Goal: Information Seeking & Learning: Learn about a topic

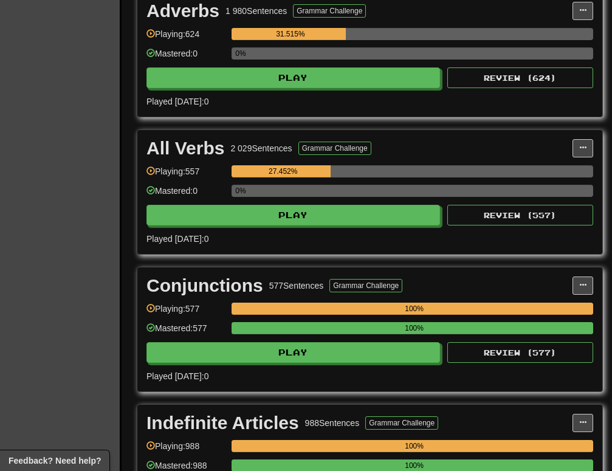
scroll to position [1917, 0]
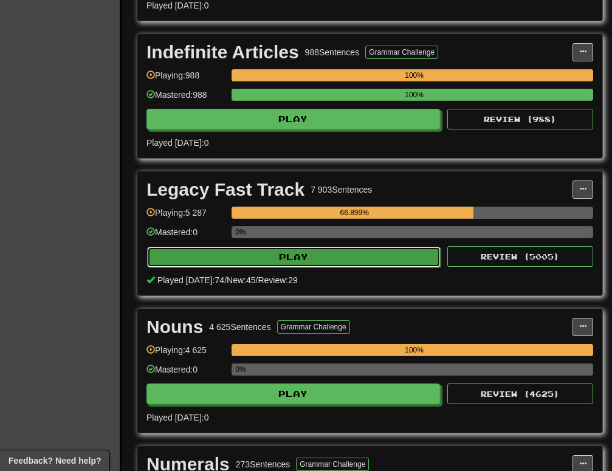
click at [397, 249] on button "Play" at bounding box center [294, 257] width 294 height 21
select select "********"
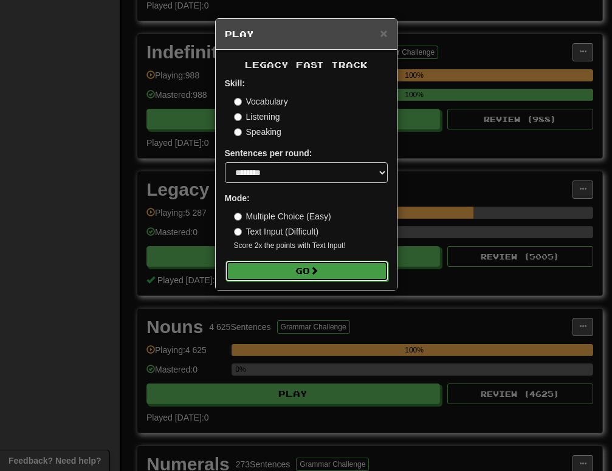
click at [353, 274] on button "Go" at bounding box center [306, 271] width 163 height 21
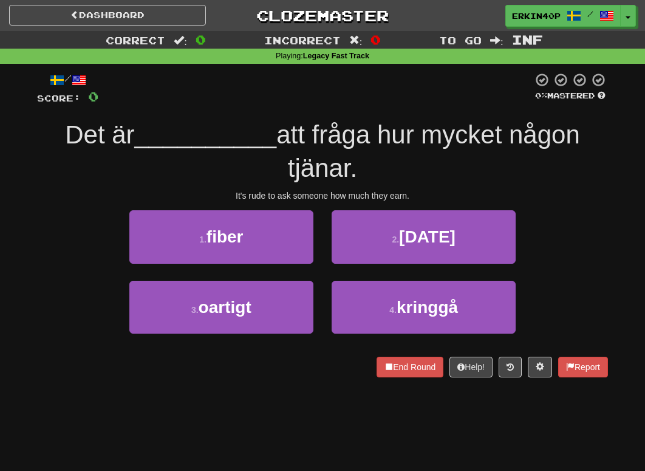
click at [589, 458] on div "Dashboard Clozemaster Erkin40p / Toggle Dropdown Dashboard Leaderboard Activity…" at bounding box center [322, 235] width 645 height 471
click at [589, 464] on div "Dashboard Clozemaster Erkin40p / Toggle Dropdown Dashboard Leaderboard Activity…" at bounding box center [322, 235] width 645 height 471
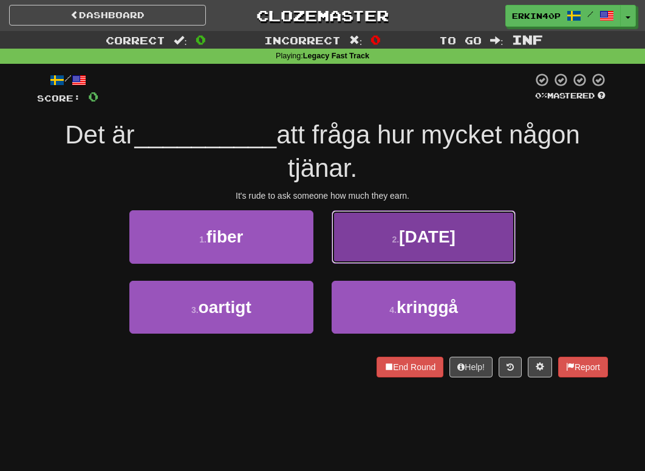
click at [414, 250] on button "2 . [DATE]" at bounding box center [424, 236] width 184 height 53
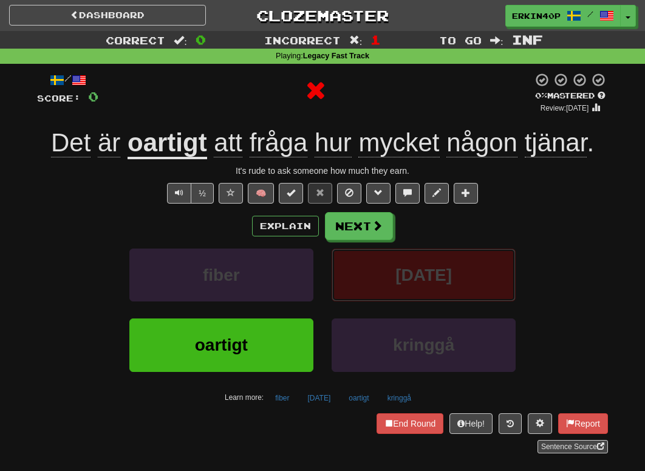
click at [414, 280] on span "[DATE]" at bounding box center [424, 275] width 57 height 19
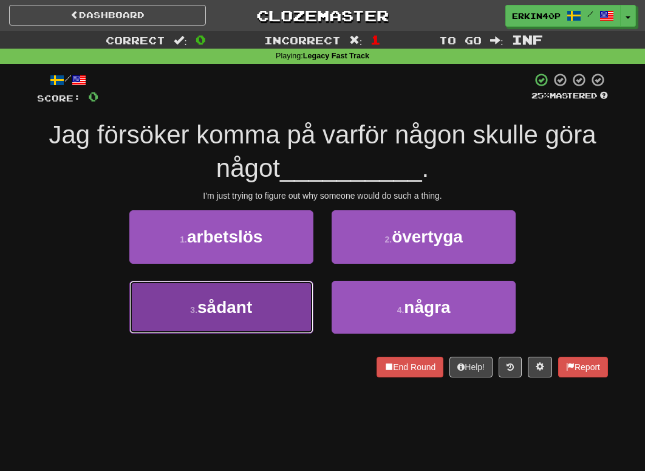
click at [221, 292] on button "3 . sådant" at bounding box center [221, 307] width 184 height 53
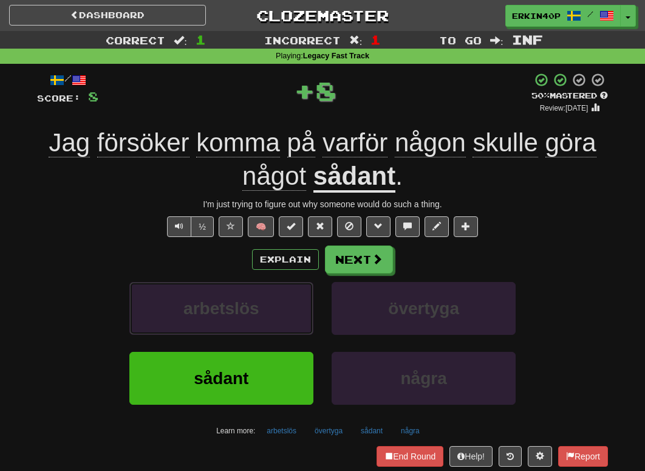
click at [221, 292] on button "arbetslös" at bounding box center [221, 308] width 184 height 53
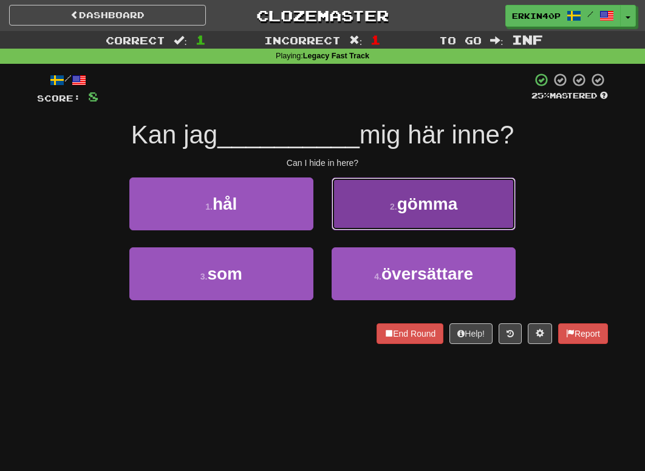
click at [431, 201] on span "gömma" at bounding box center [427, 203] width 61 height 19
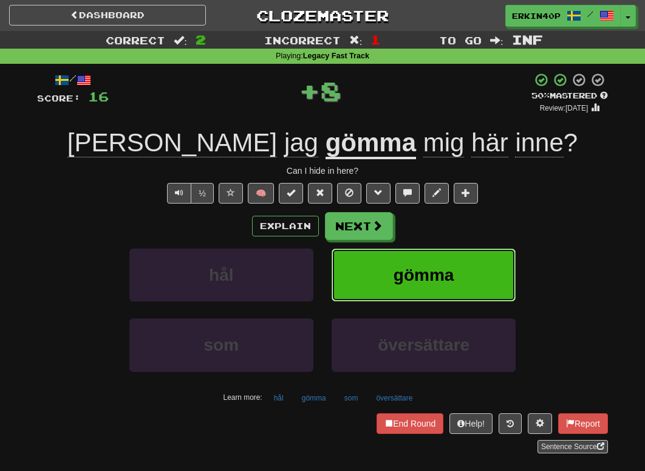
click at [428, 280] on span "gömma" at bounding box center [424, 275] width 61 height 19
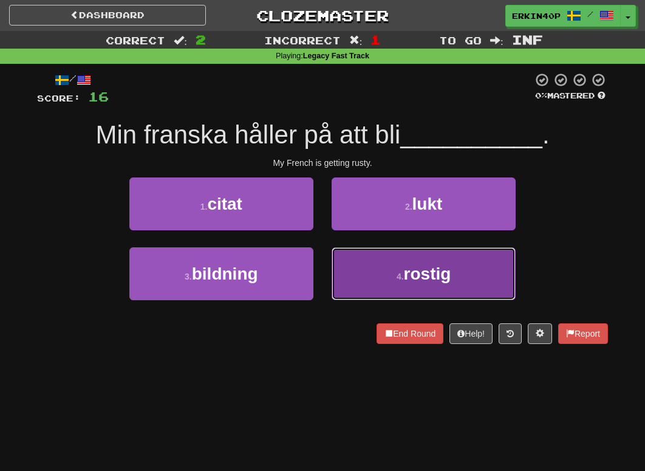
click at [371, 262] on button "4 . rostig" at bounding box center [424, 273] width 184 height 53
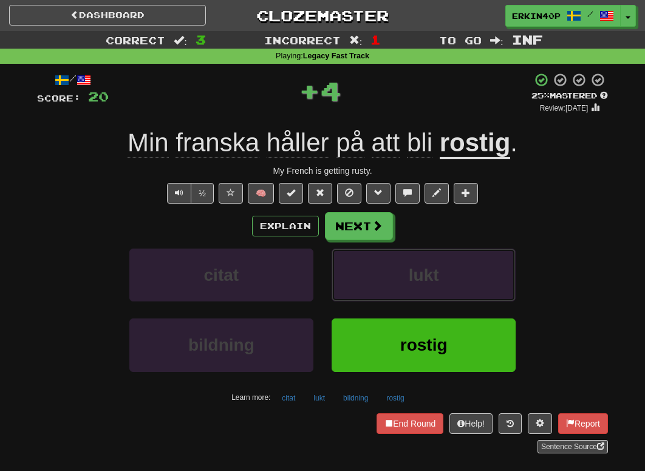
click at [371, 262] on button "lukt" at bounding box center [424, 275] width 184 height 53
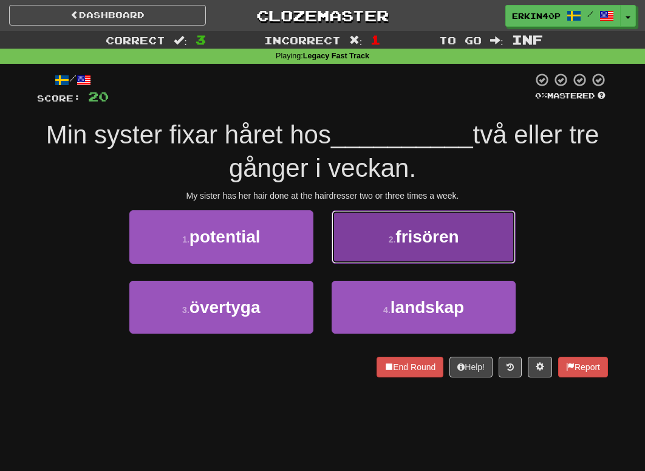
click at [379, 236] on button "2 . frisören" at bounding box center [424, 236] width 184 height 53
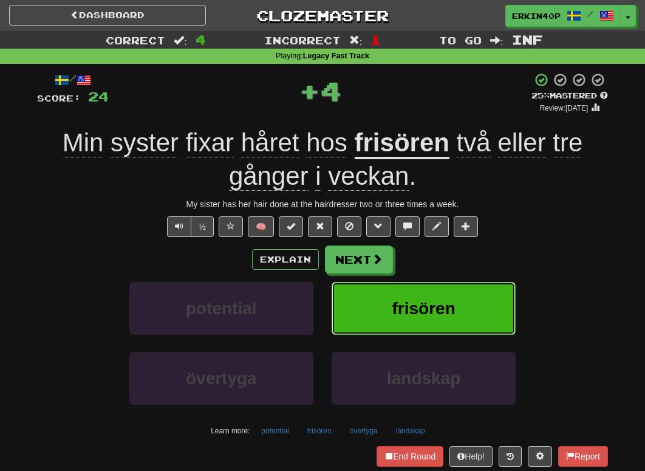
click at [393, 316] on span "frisören" at bounding box center [424, 308] width 63 height 19
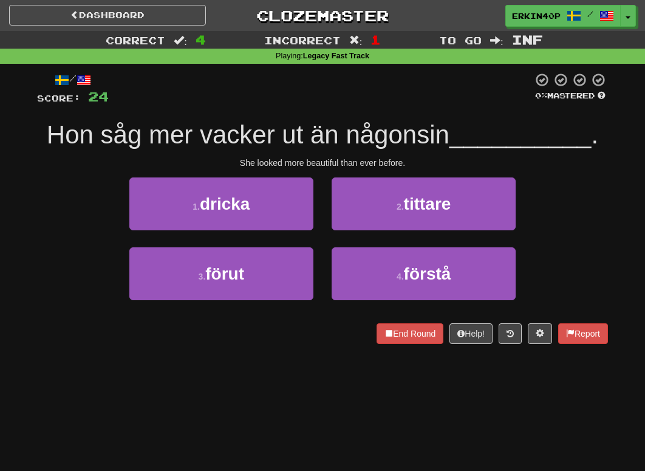
click at [250, 244] on div "1 . dricka" at bounding box center [221, 212] width 202 height 70
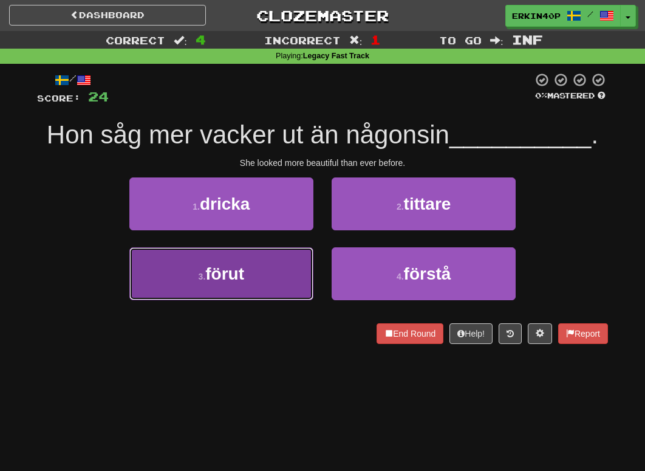
click at [250, 253] on button "3 . förut" at bounding box center [221, 273] width 184 height 53
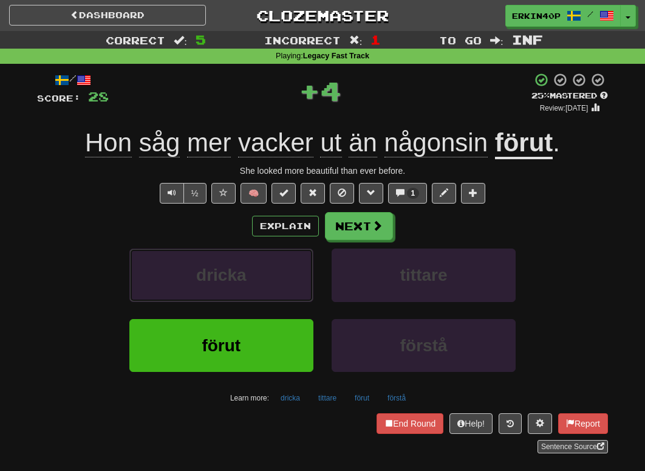
click at [250, 253] on button "dricka" at bounding box center [221, 275] width 184 height 53
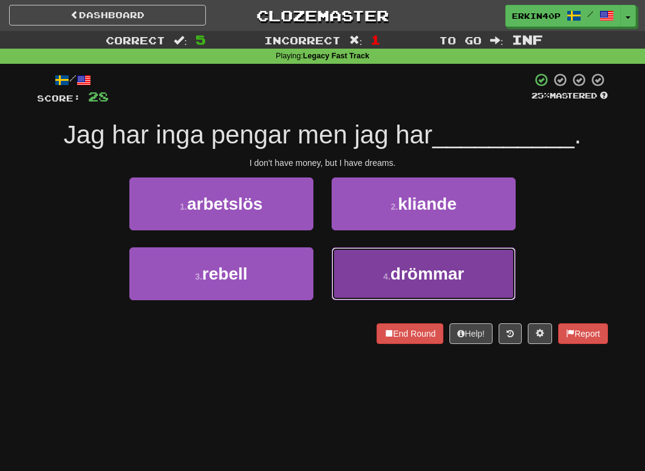
click at [396, 262] on button "4 . drömmar" at bounding box center [424, 273] width 184 height 53
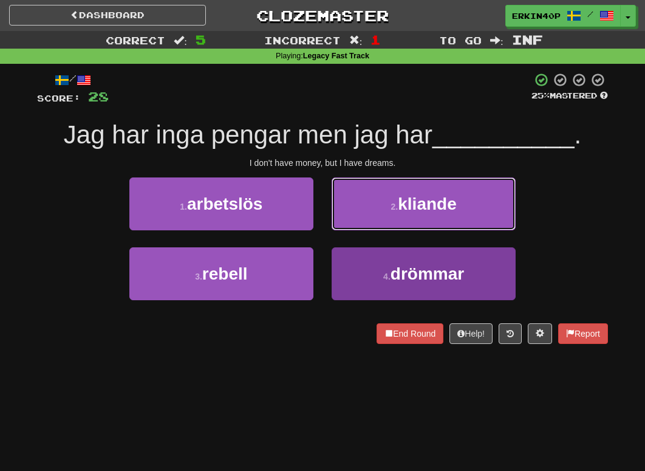
click at [396, 230] on button "2 . kliande" at bounding box center [424, 203] width 184 height 53
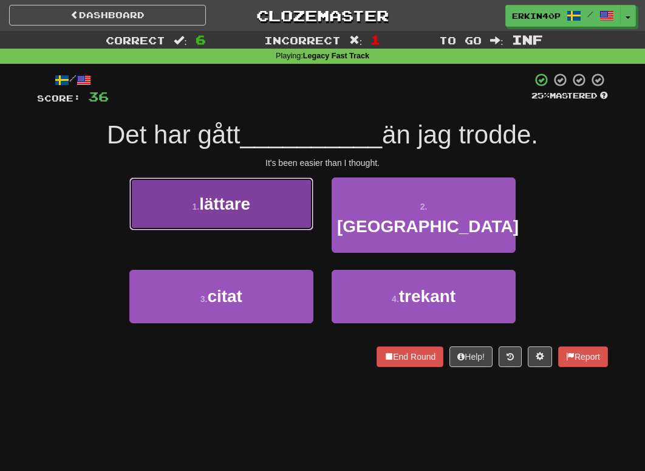
click at [261, 208] on button "1 . lättare" at bounding box center [221, 203] width 184 height 53
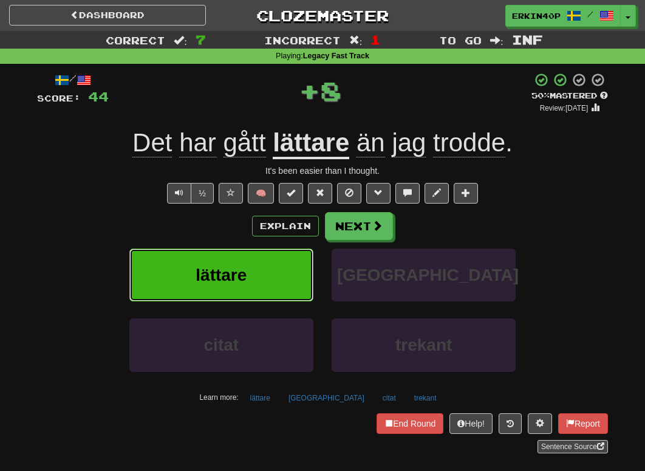
click at [261, 286] on button "lättare" at bounding box center [221, 275] width 184 height 53
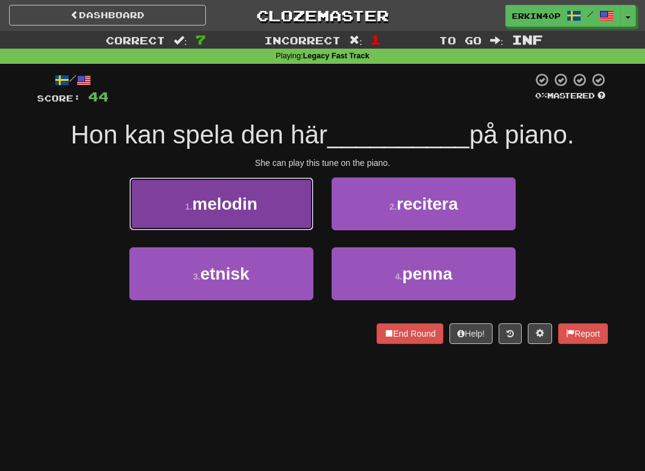
click at [230, 201] on span "melodin" at bounding box center [224, 203] width 65 height 19
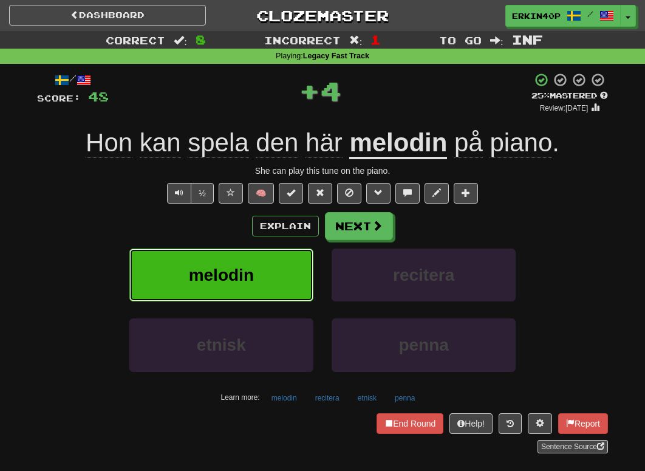
click at [242, 285] on button "melodin" at bounding box center [221, 275] width 184 height 53
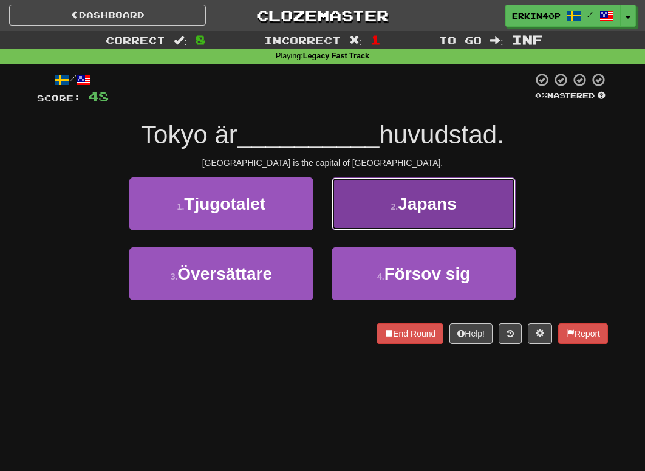
click at [369, 213] on button "2 . Japans" at bounding box center [424, 203] width 184 height 53
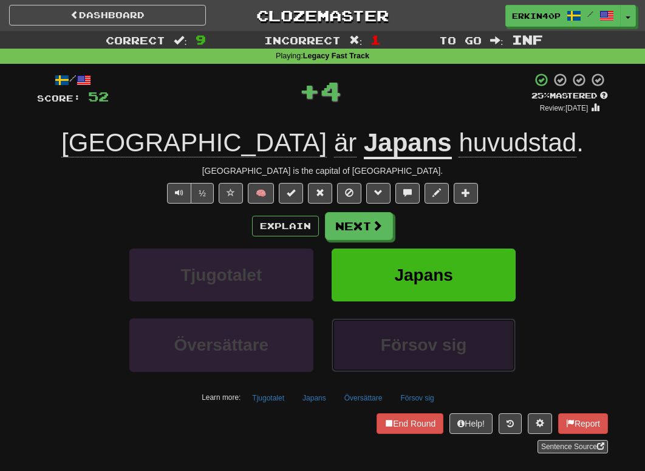
click at [379, 320] on button "Försov sig" at bounding box center [424, 344] width 184 height 53
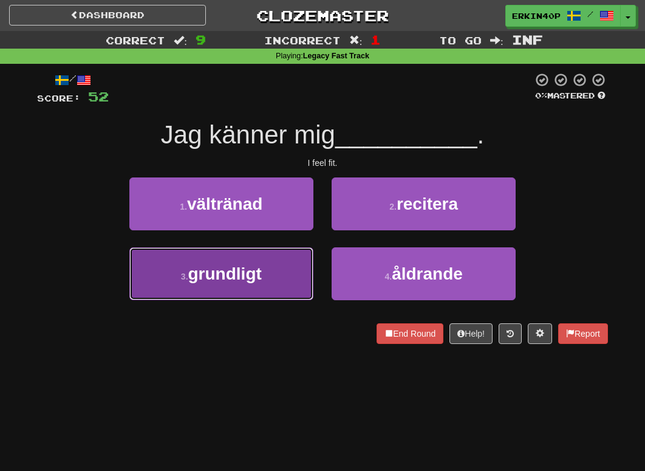
click at [267, 261] on button "3 . grundligt" at bounding box center [221, 273] width 184 height 53
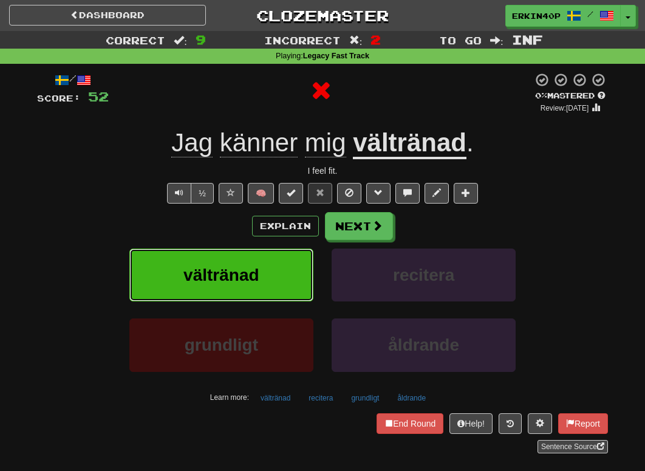
click at [267, 261] on button "vältränad" at bounding box center [221, 275] width 184 height 53
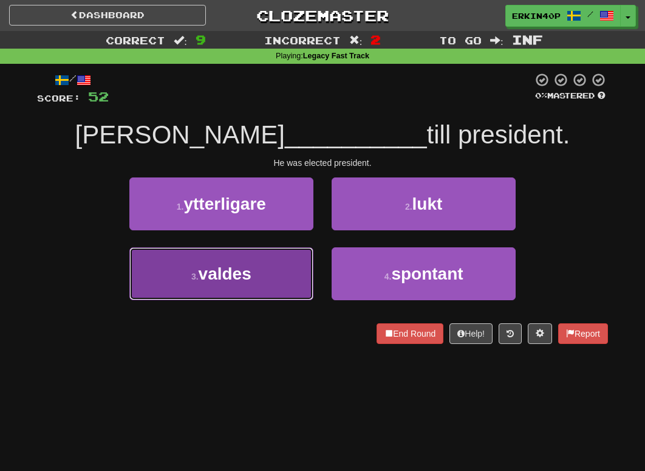
click at [267, 261] on button "3 . valdes" at bounding box center [221, 273] width 184 height 53
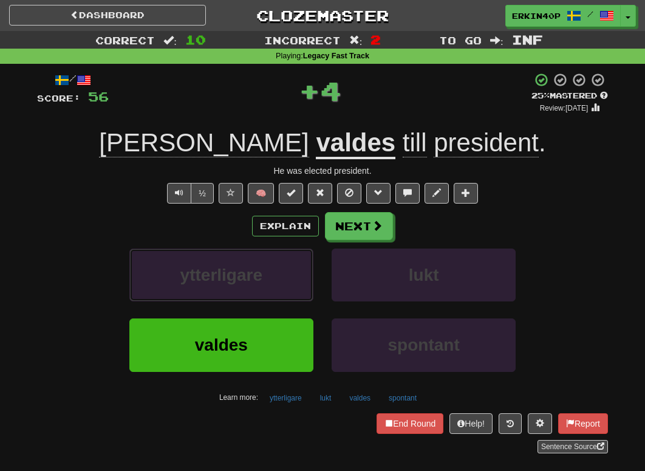
click at [267, 261] on button "ytterligare" at bounding box center [221, 275] width 184 height 53
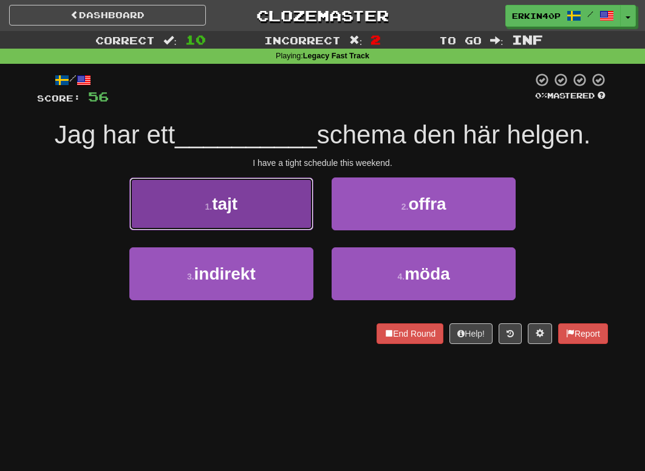
click at [276, 222] on button "1 . tajt" at bounding box center [221, 203] width 184 height 53
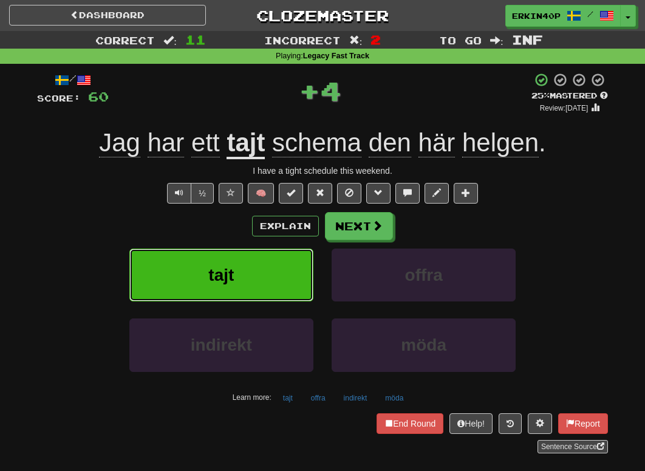
click at [280, 254] on button "tajt" at bounding box center [221, 275] width 184 height 53
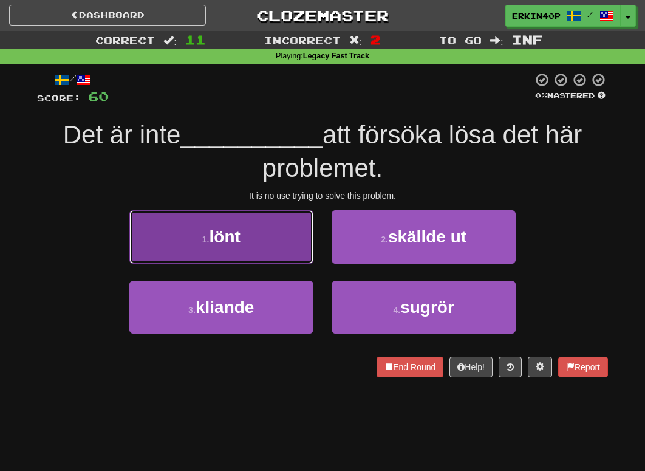
click at [267, 235] on button "1 . lönt" at bounding box center [221, 236] width 184 height 53
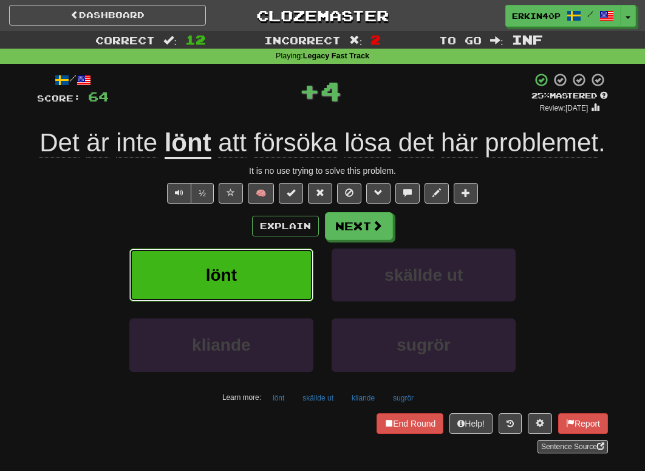
click at [275, 296] on button "lönt" at bounding box center [221, 275] width 184 height 53
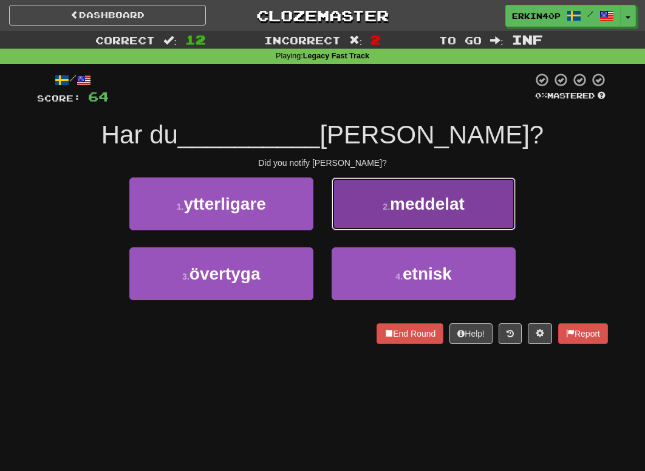
click at [375, 207] on button "2 . meddelat" at bounding box center [424, 203] width 184 height 53
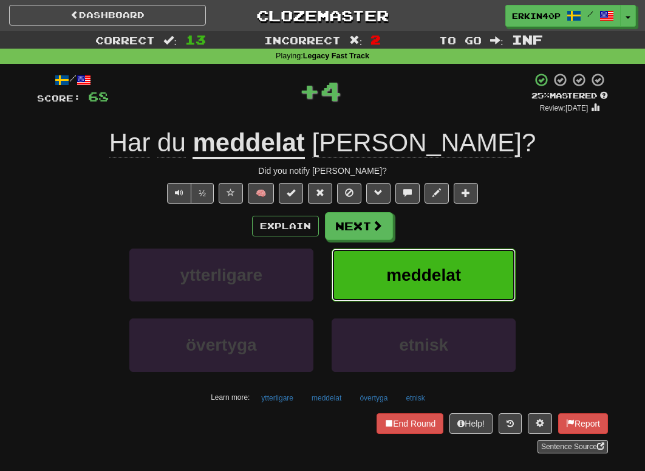
click at [394, 267] on span "meddelat" at bounding box center [423, 275] width 75 height 19
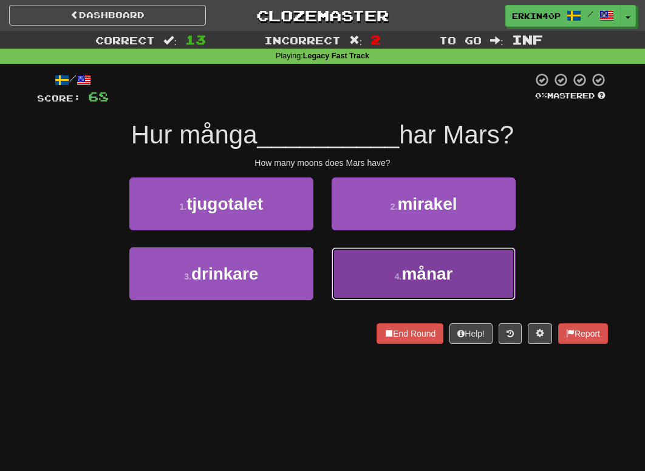
click at [388, 273] on button "4 . månar" at bounding box center [424, 273] width 184 height 53
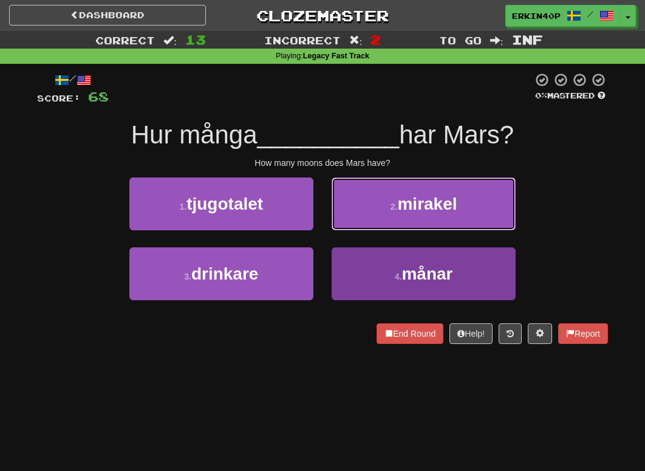
click at [388, 230] on button "2 . mirakel" at bounding box center [424, 203] width 184 height 53
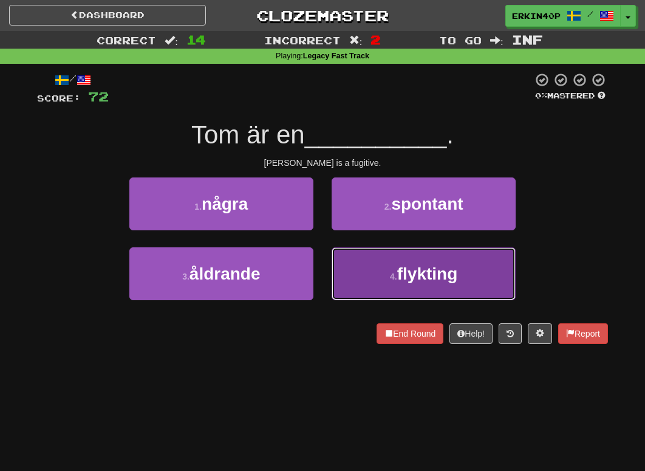
click at [388, 273] on button "4 . flykting" at bounding box center [424, 273] width 184 height 53
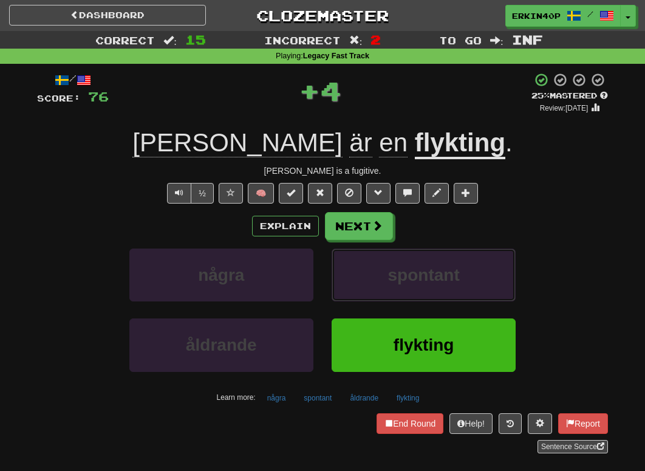
click at [388, 273] on span "spontant" at bounding box center [424, 275] width 72 height 19
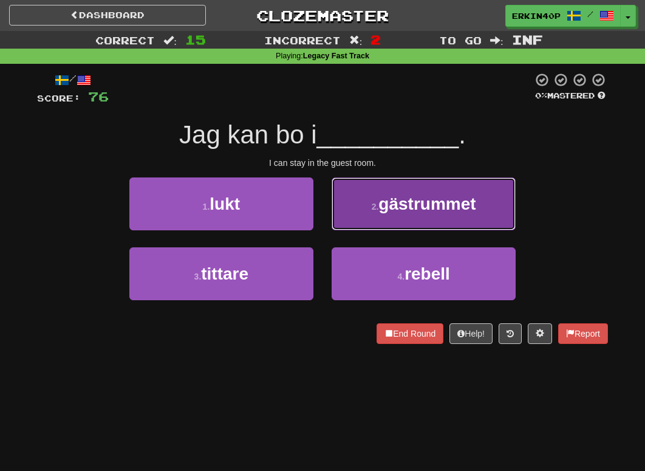
click at [443, 195] on span "gästrummet" at bounding box center [427, 203] width 97 height 19
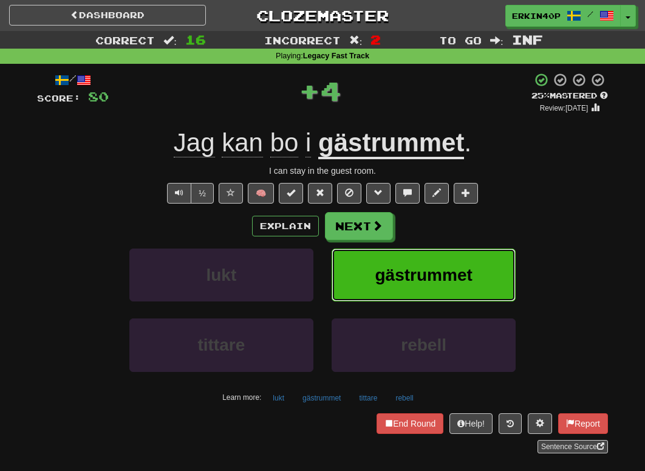
click at [448, 273] on span "gästrummet" at bounding box center [424, 275] width 97 height 19
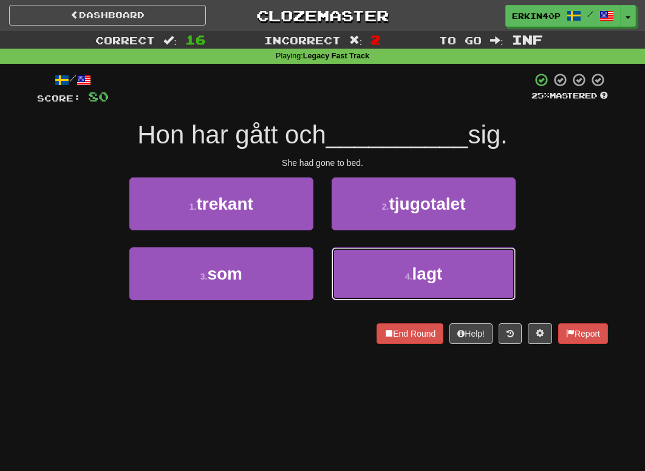
click at [448, 273] on button "4 . lagt" at bounding box center [424, 273] width 184 height 53
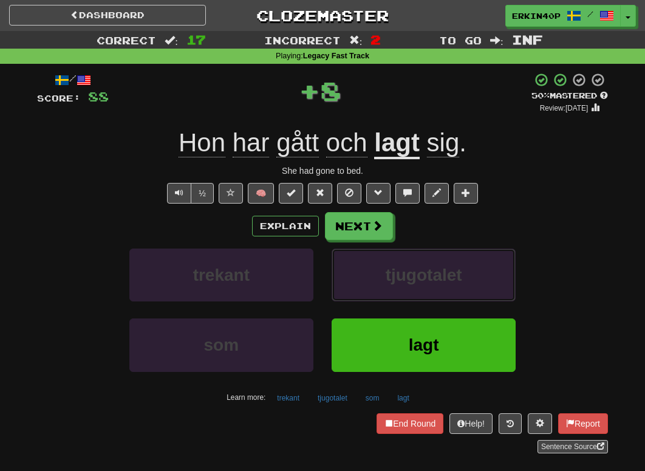
click at [448, 273] on span "tjugotalet" at bounding box center [424, 275] width 77 height 19
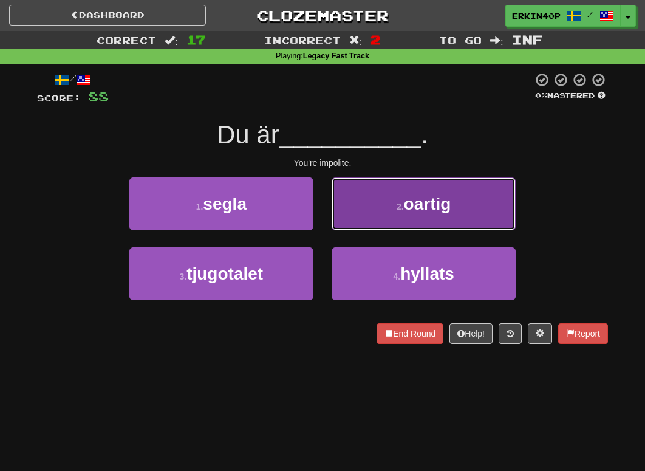
click at [423, 224] on button "2 . oartig" at bounding box center [424, 203] width 184 height 53
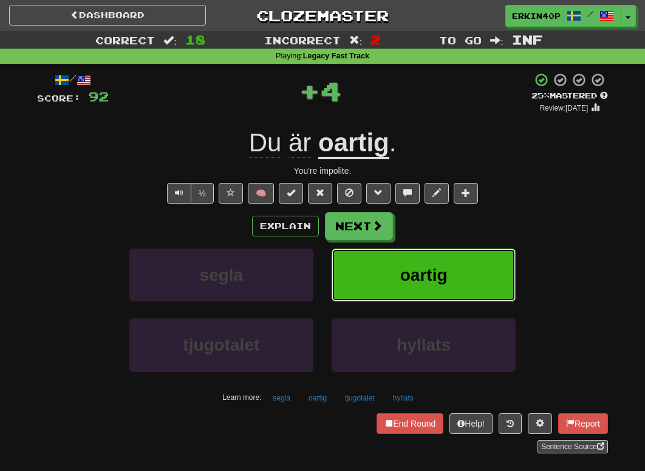
click at [433, 273] on span "oartig" at bounding box center [423, 275] width 47 height 19
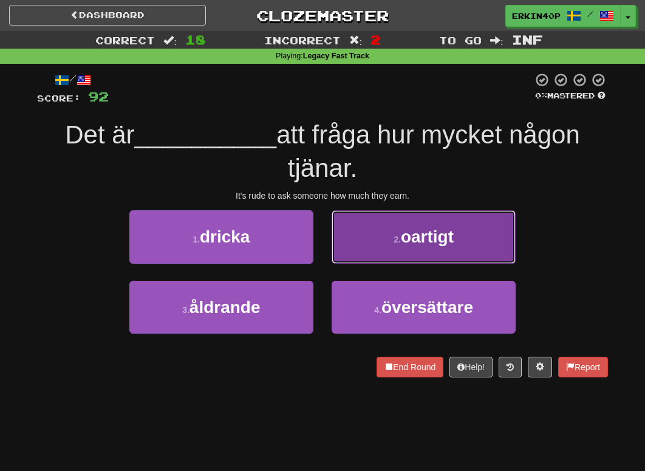
click at [440, 242] on span "oartigt" at bounding box center [427, 236] width 53 height 19
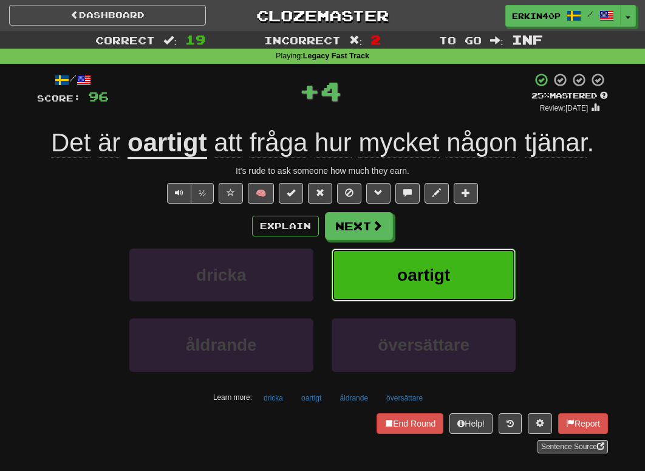
click at [447, 291] on button "oartigt" at bounding box center [424, 275] width 184 height 53
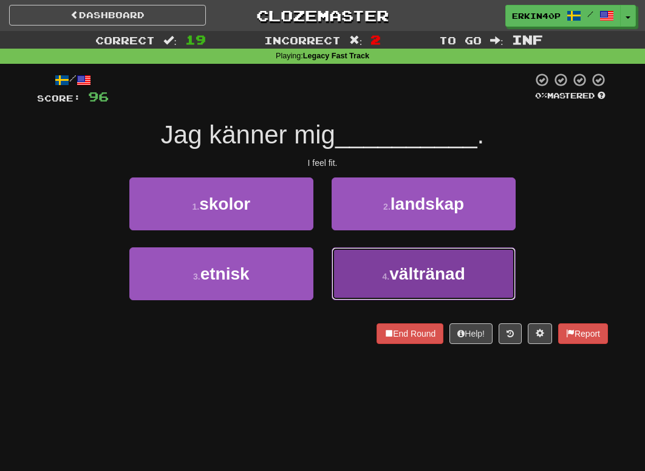
click at [412, 283] on span "vältränad" at bounding box center [428, 273] width 76 height 19
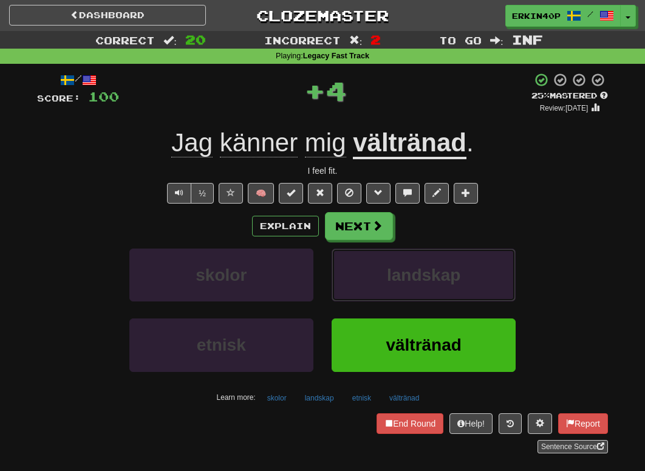
click at [412, 283] on span "landskap" at bounding box center [424, 275] width 74 height 19
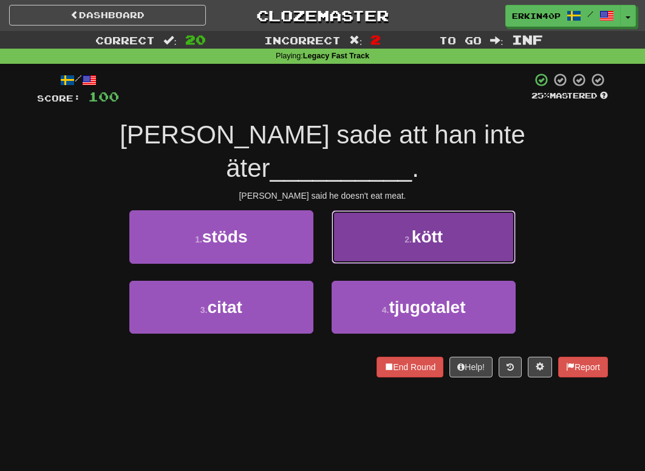
click at [439, 210] on button "2 . kött" at bounding box center [424, 236] width 184 height 53
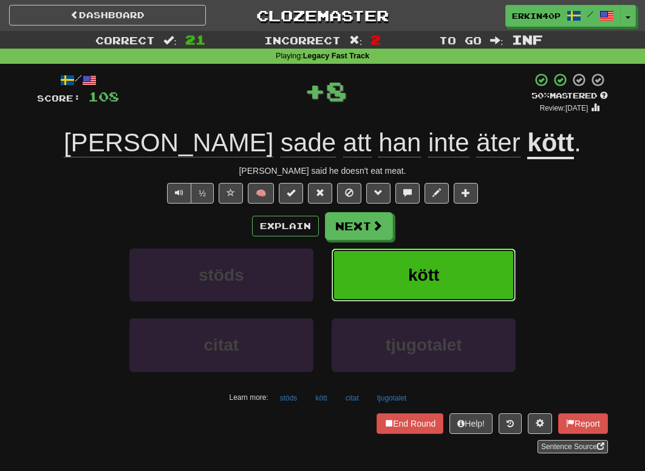
click at [440, 269] on button "kött" at bounding box center [424, 275] width 184 height 53
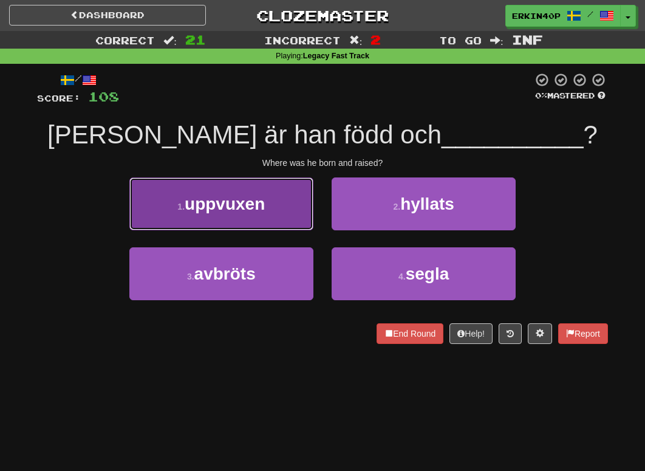
click at [258, 194] on span "uppvuxen" at bounding box center [225, 203] width 80 height 19
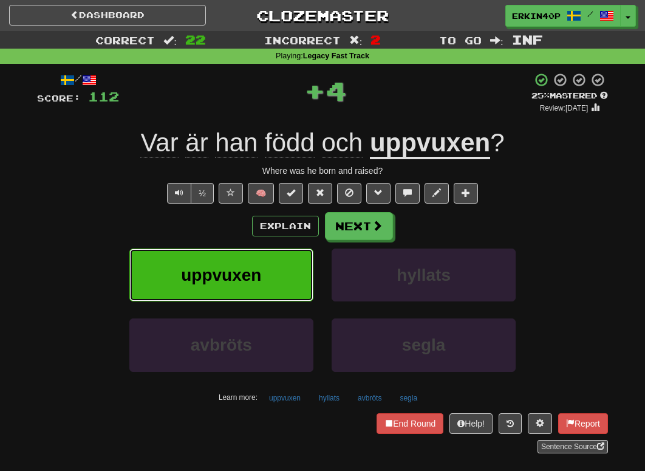
click at [252, 281] on span "uppvuxen" at bounding box center [221, 275] width 80 height 19
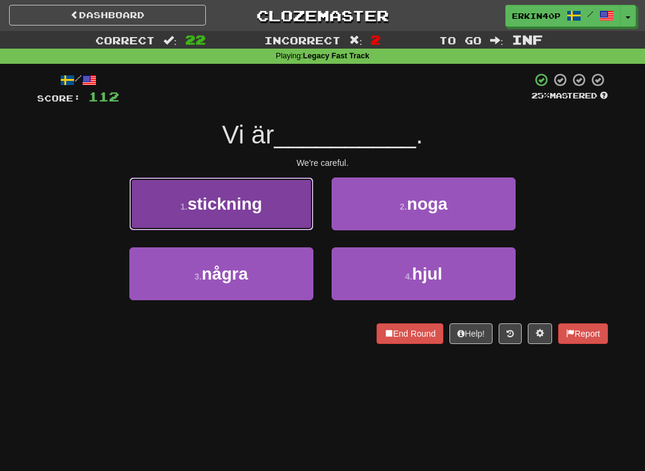
click at [292, 218] on button "1 . stickning" at bounding box center [221, 203] width 184 height 53
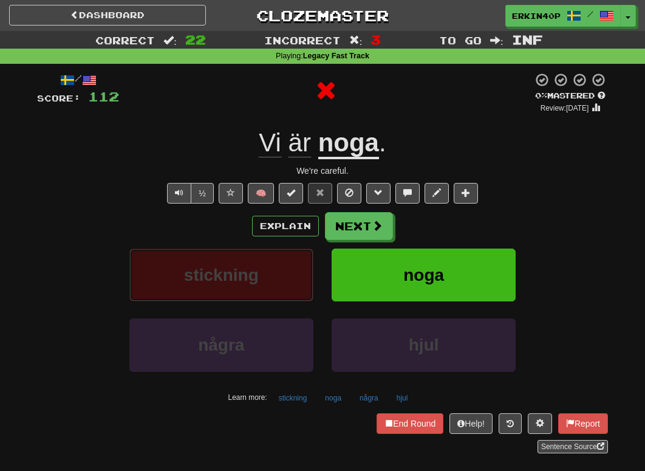
click at [298, 286] on button "stickning" at bounding box center [221, 275] width 184 height 53
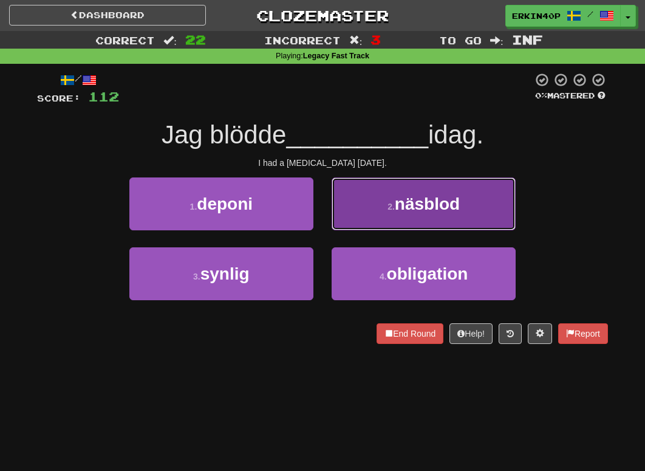
click at [400, 225] on button "2 . näsblod" at bounding box center [424, 203] width 184 height 53
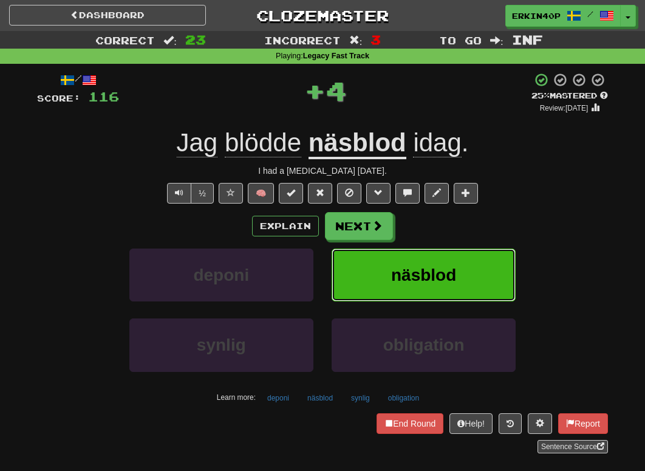
click at [410, 271] on span "näsblod" at bounding box center [423, 275] width 65 height 19
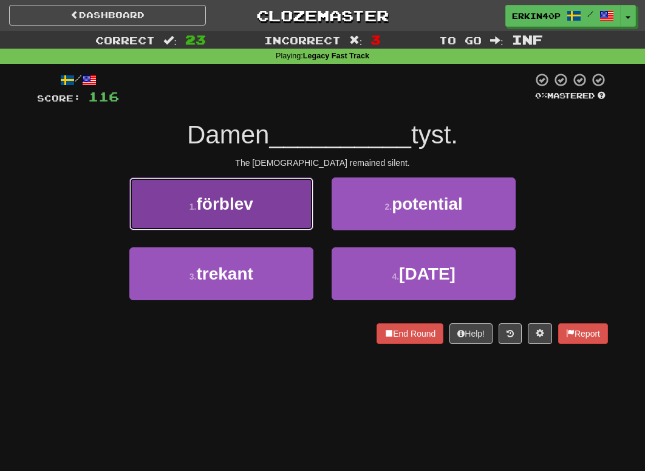
click at [264, 205] on button "1 . förblev" at bounding box center [221, 203] width 184 height 53
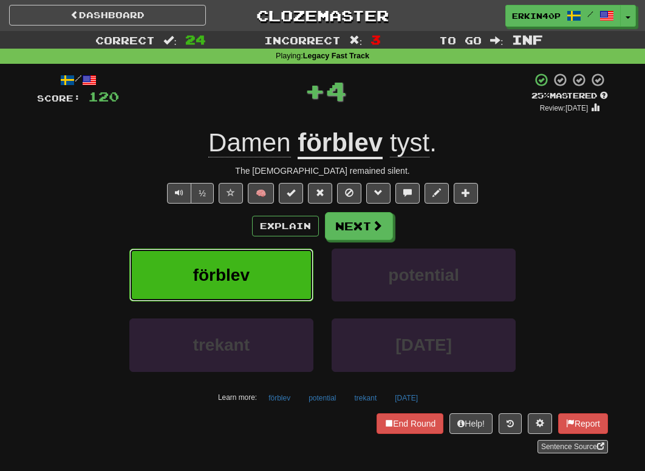
click at [293, 258] on button "förblev" at bounding box center [221, 275] width 184 height 53
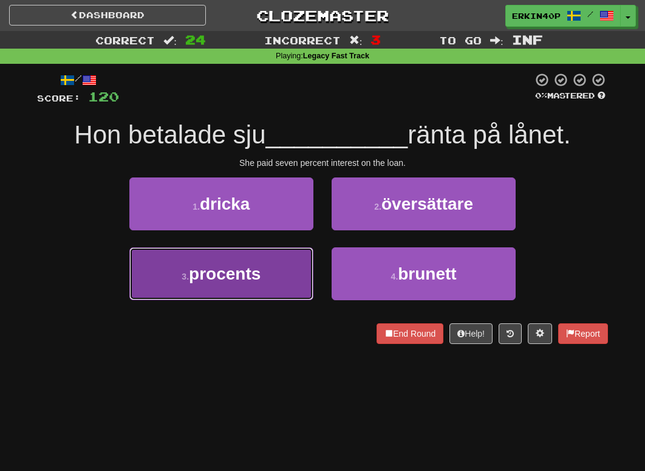
click at [278, 274] on button "3 . procents" at bounding box center [221, 273] width 184 height 53
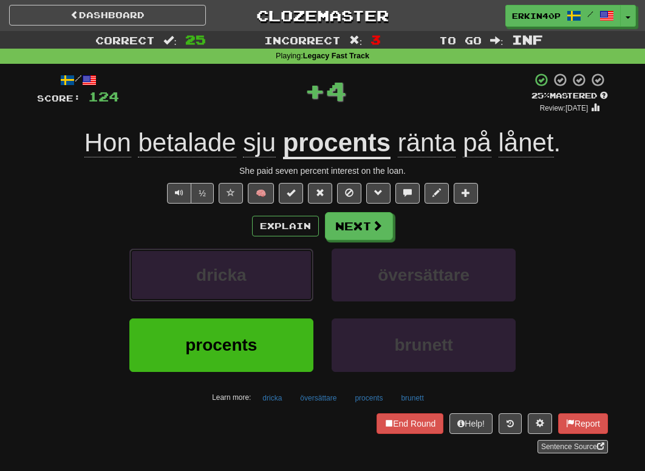
click at [278, 274] on button "dricka" at bounding box center [221, 275] width 184 height 53
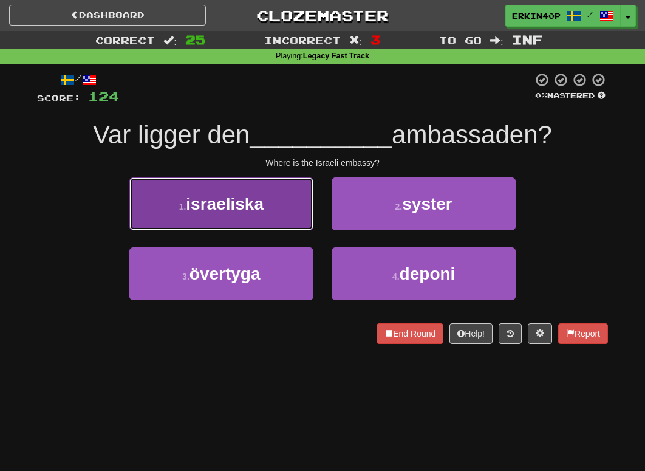
click at [265, 217] on button "1 . [DEMOGRAPHIC_DATA]" at bounding box center [221, 203] width 184 height 53
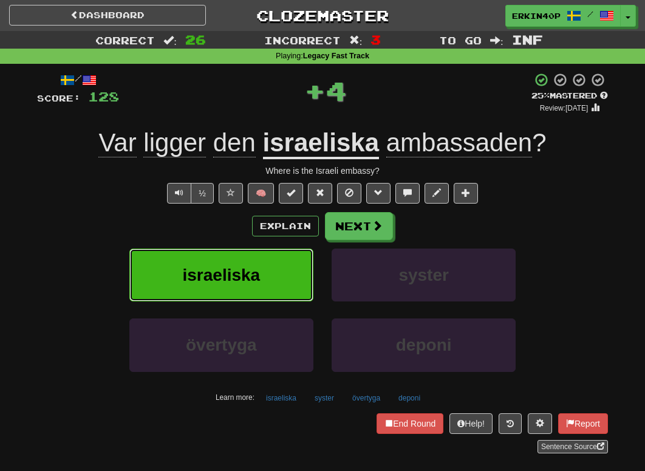
click at [278, 265] on button "israeliska" at bounding box center [221, 275] width 184 height 53
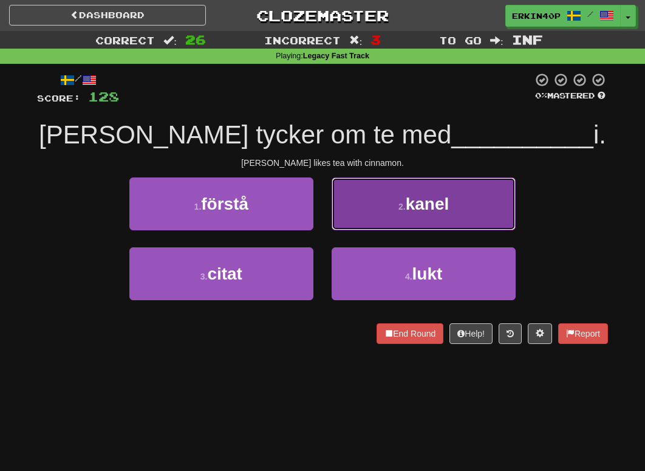
click at [361, 210] on button "2 . kanel" at bounding box center [424, 203] width 184 height 53
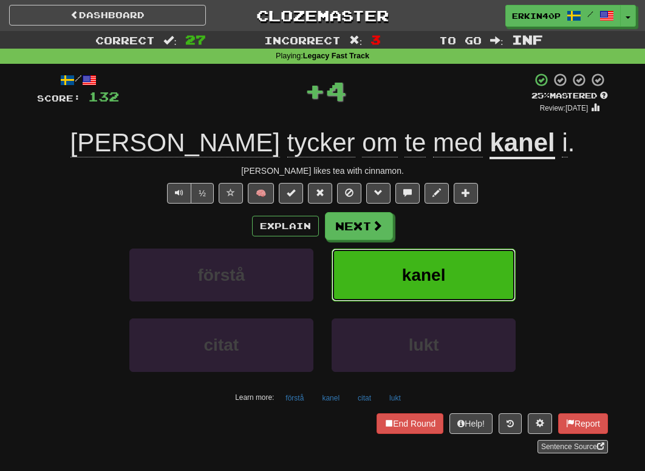
click at [365, 280] on button "kanel" at bounding box center [424, 275] width 184 height 53
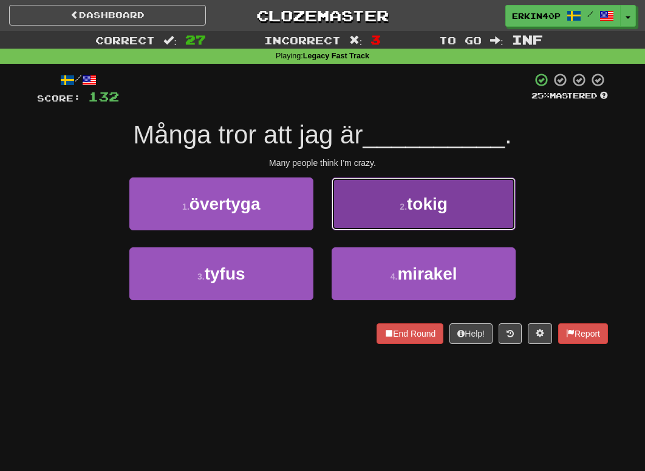
click at [401, 215] on button "2 . tokig" at bounding box center [424, 203] width 184 height 53
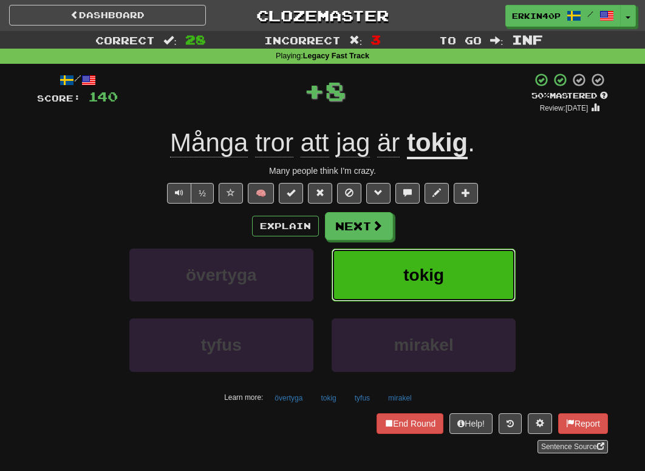
click at [422, 273] on span "tokig" at bounding box center [423, 275] width 41 height 19
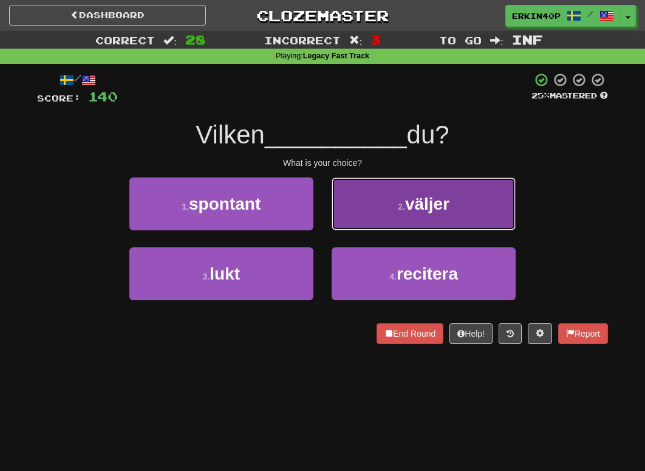
click at [423, 190] on button "2 . väljer" at bounding box center [424, 203] width 184 height 53
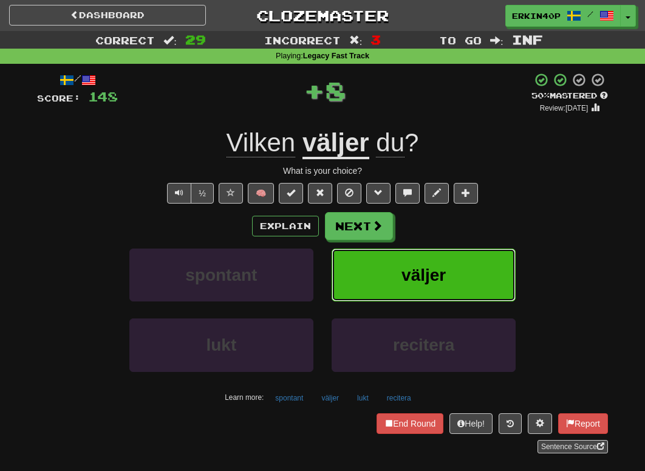
click at [427, 261] on button "väljer" at bounding box center [424, 275] width 184 height 53
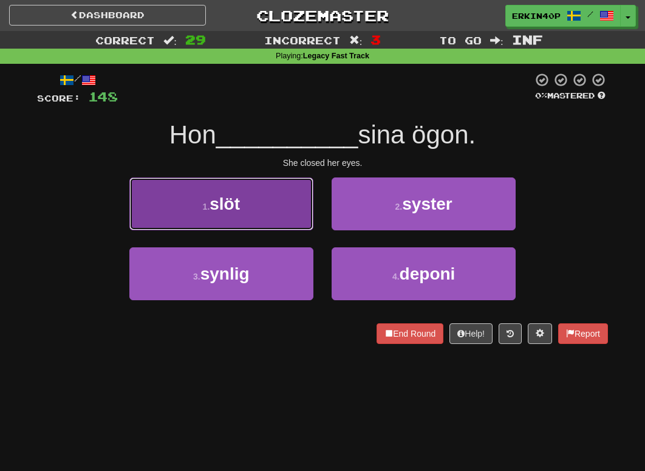
click at [251, 225] on button "1 . slöt" at bounding box center [221, 203] width 184 height 53
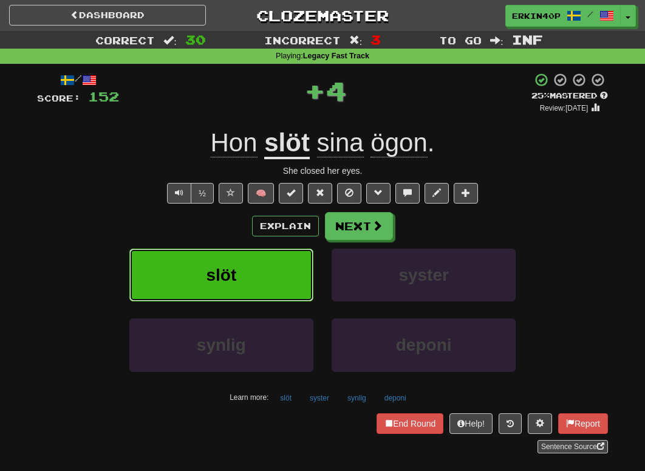
click at [264, 287] on button "slöt" at bounding box center [221, 275] width 184 height 53
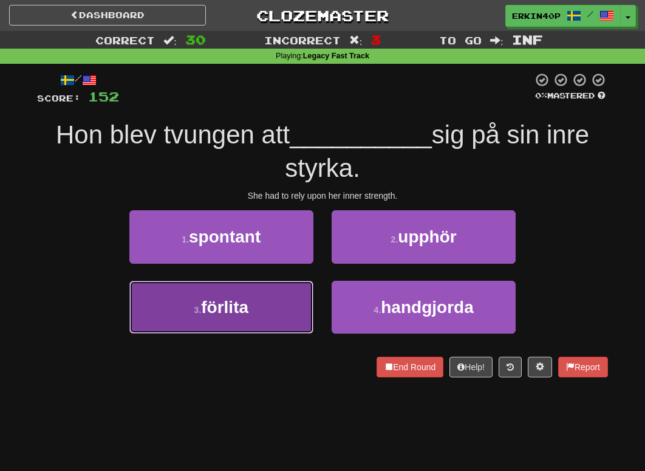
click at [298, 298] on button "3 . förlita" at bounding box center [221, 307] width 184 height 53
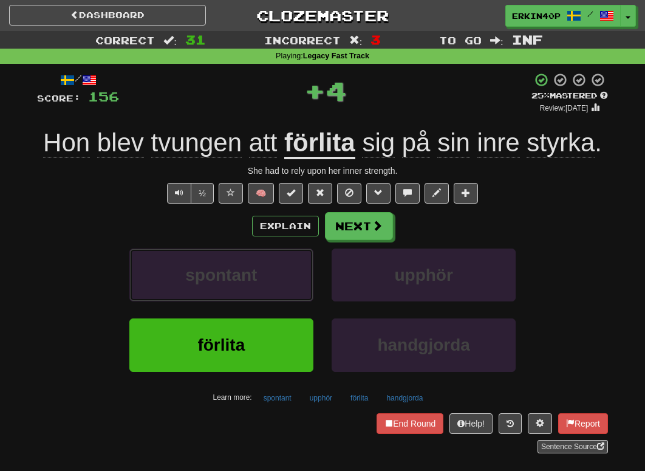
click at [298, 298] on button "spontant" at bounding box center [221, 275] width 184 height 53
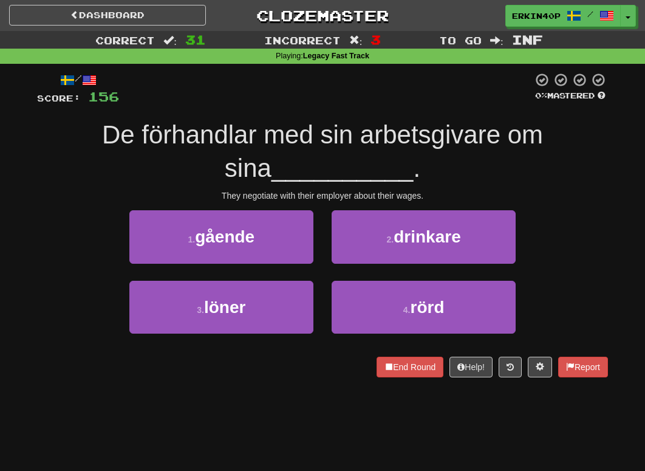
click at [411, 198] on div "They negotiate with their employer about their wages." at bounding box center [322, 196] width 571 height 12
click at [407, 200] on div at bounding box center [407, 200] width 0 height 0
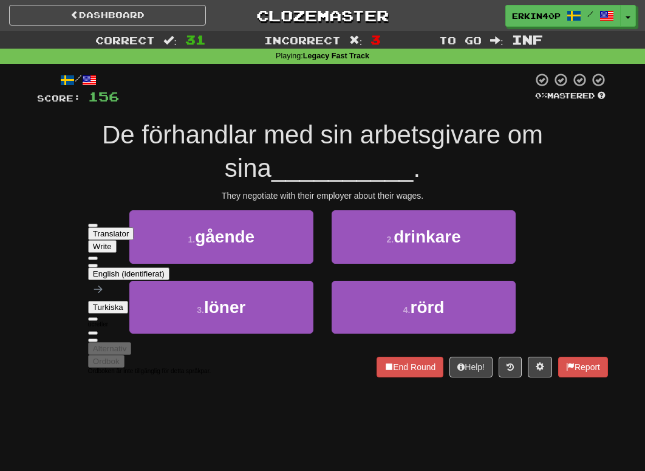
click at [475, 180] on div "De förhandlar med sin arbetsgivare om sina __________ ." at bounding box center [322, 151] width 571 height 66
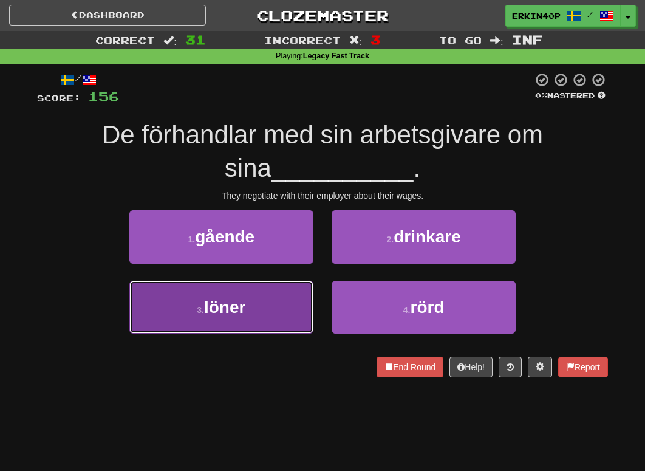
click at [289, 289] on button "3 . löner" at bounding box center [221, 307] width 184 height 53
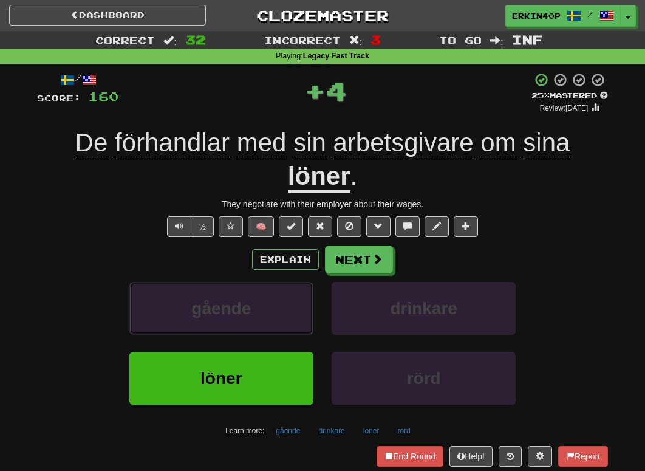
click at [289, 289] on button "gående" at bounding box center [221, 308] width 184 height 53
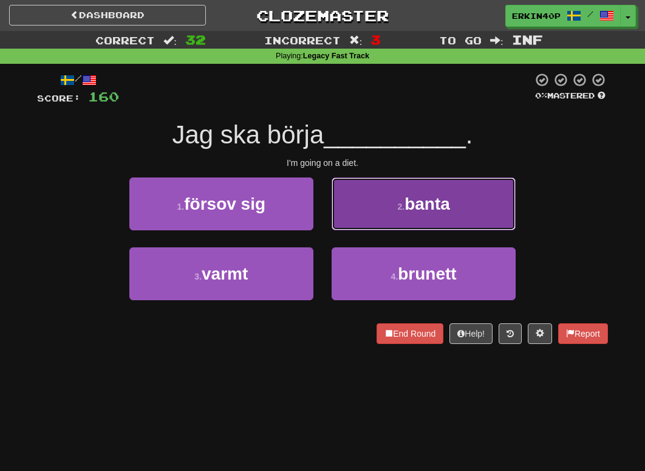
click at [383, 213] on button "2 . banta" at bounding box center [424, 203] width 184 height 53
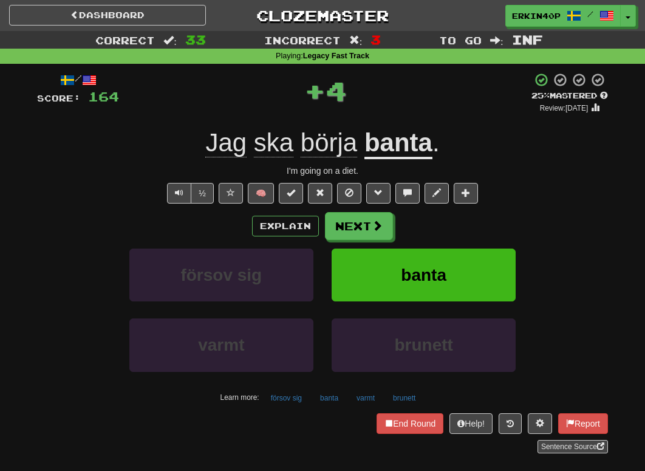
click at [414, 156] on u "banta" at bounding box center [399, 143] width 68 height 31
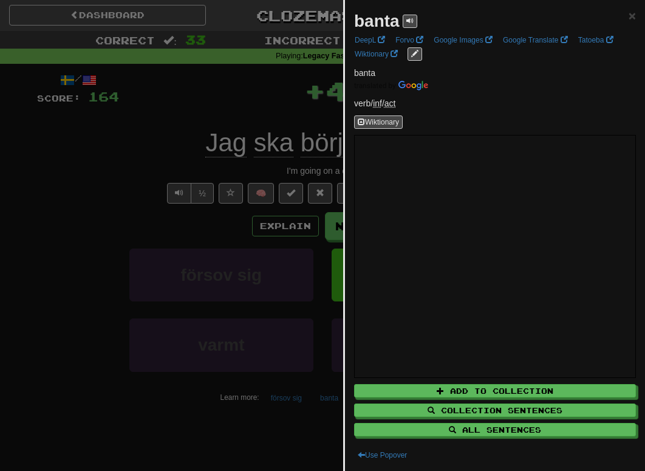
click at [188, 114] on div at bounding box center [322, 235] width 645 height 471
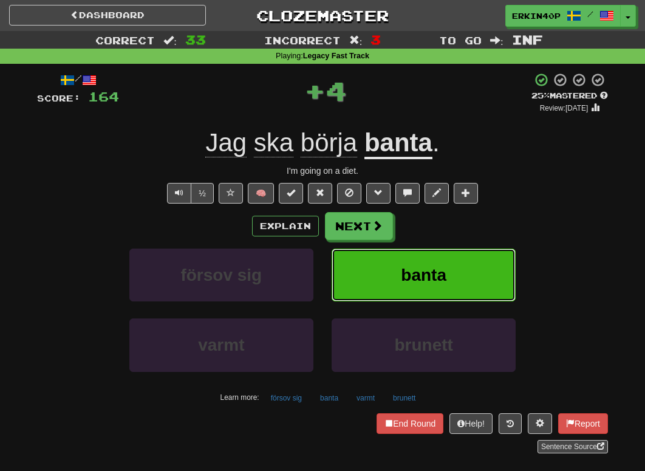
click at [357, 256] on button "banta" at bounding box center [424, 275] width 184 height 53
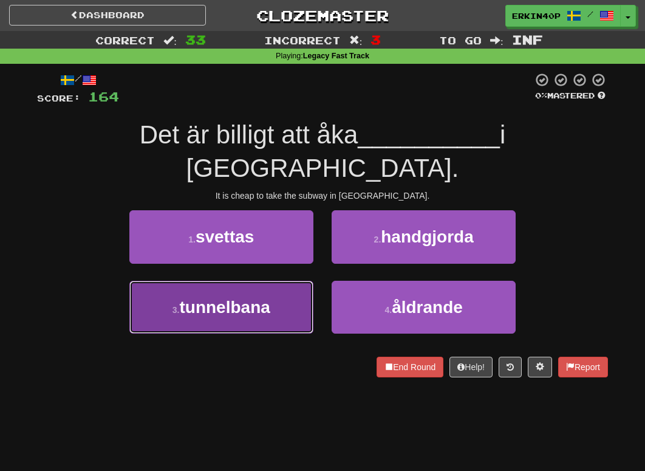
click at [261, 298] on span "tunnelbana" at bounding box center [224, 307] width 91 height 19
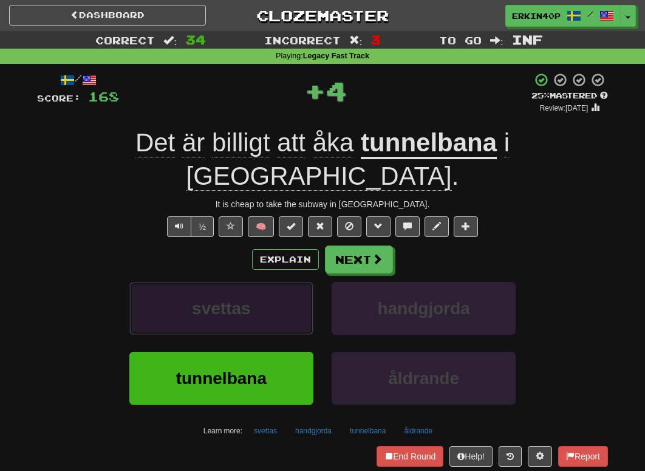
click at [264, 282] on button "svettas" at bounding box center [221, 308] width 184 height 53
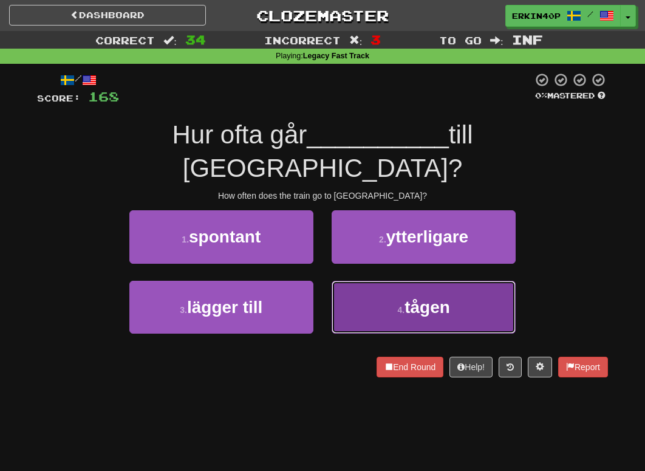
click at [397, 283] on button "4 . tågen" at bounding box center [424, 307] width 184 height 53
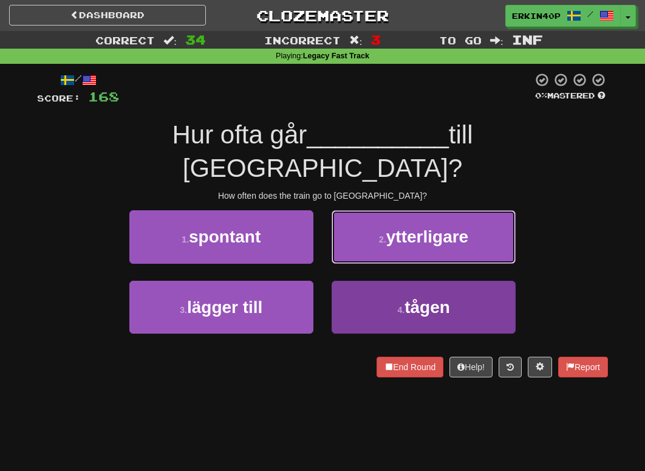
click at [397, 246] on span "ytterligare" at bounding box center [427, 236] width 82 height 19
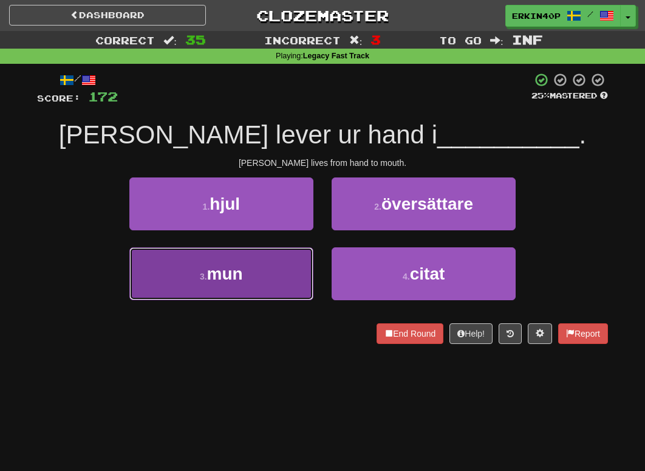
click at [270, 279] on button "3 . mun" at bounding box center [221, 273] width 184 height 53
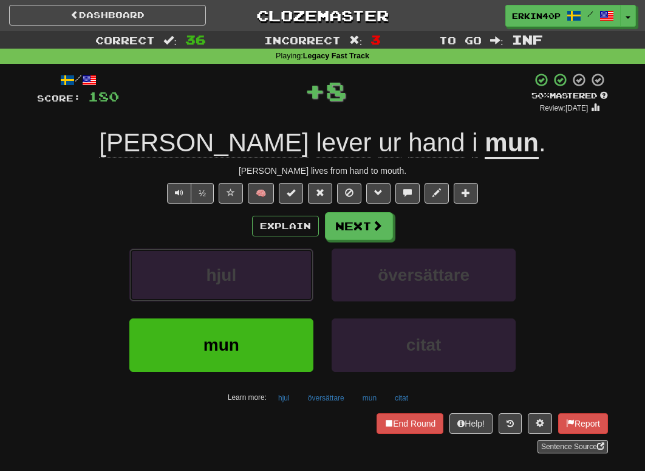
click at [270, 279] on button "hjul" at bounding box center [221, 275] width 184 height 53
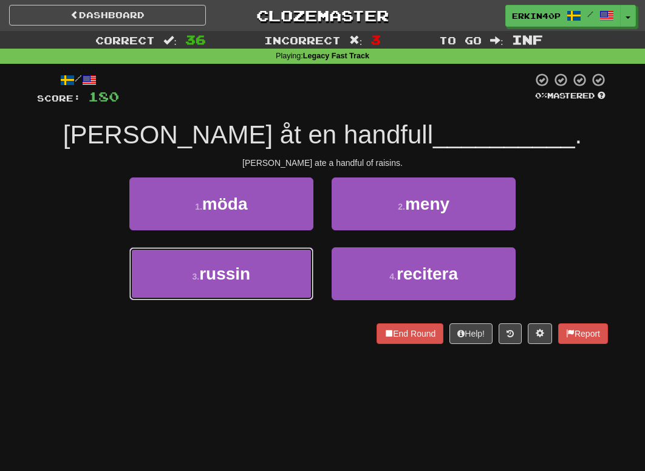
click at [270, 279] on button "3 . russin" at bounding box center [221, 273] width 184 height 53
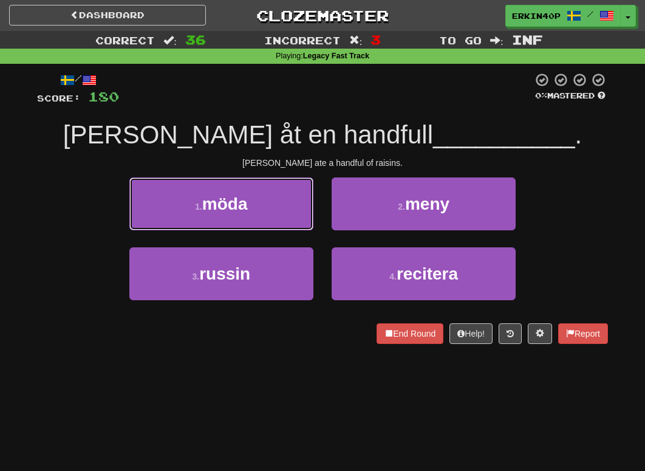
click at [270, 230] on button "1 . möda" at bounding box center [221, 203] width 184 height 53
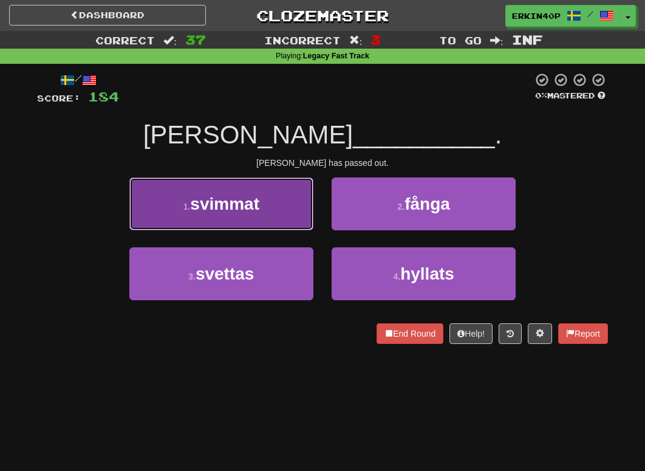
click at [270, 210] on button "1 . svimmat" at bounding box center [221, 203] width 184 height 53
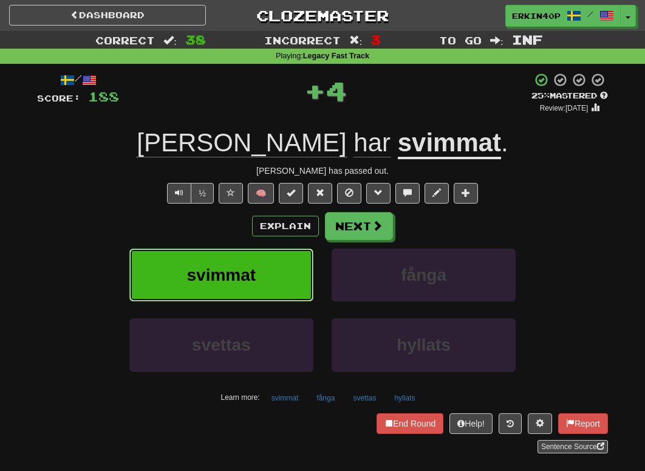
click at [270, 264] on button "svimmat" at bounding box center [221, 275] width 184 height 53
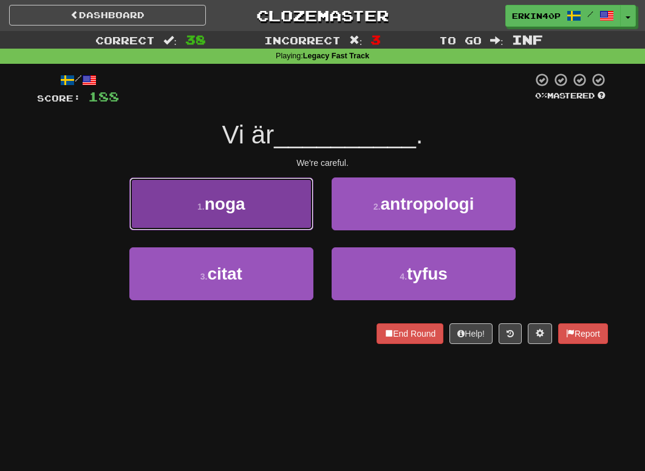
click at [277, 217] on button "1 . noga" at bounding box center [221, 203] width 184 height 53
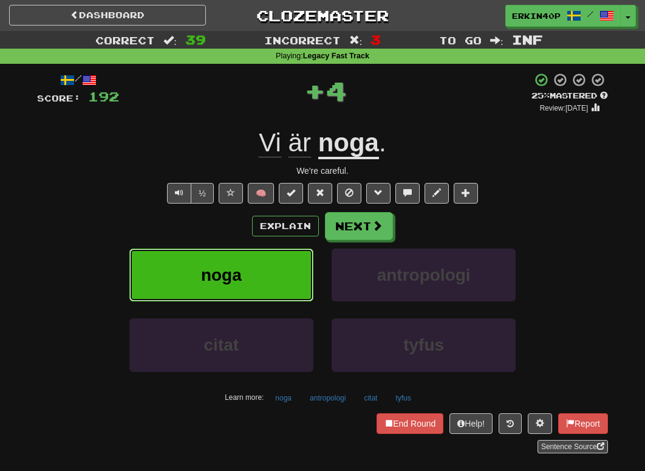
click at [272, 273] on button "noga" at bounding box center [221, 275] width 184 height 53
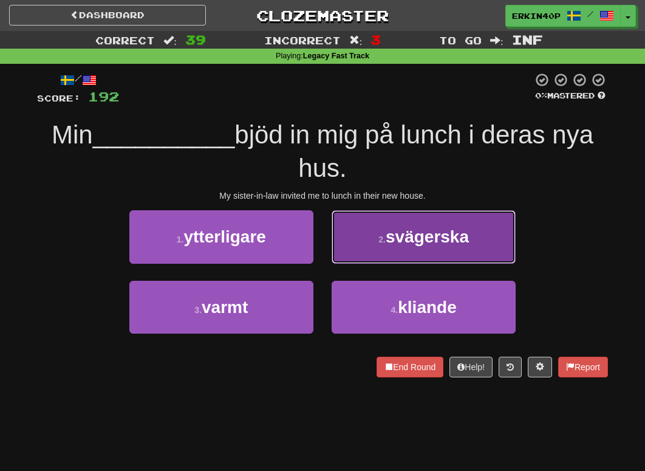
click at [417, 242] on span "svägerska" at bounding box center [427, 236] width 83 height 19
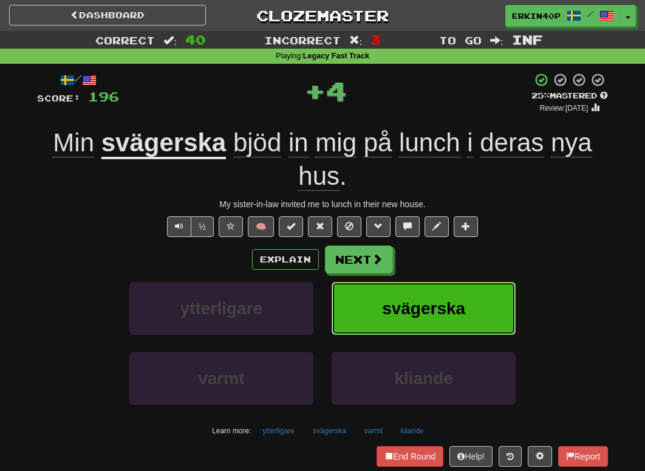
click at [422, 312] on span "svägerska" at bounding box center [423, 308] width 83 height 19
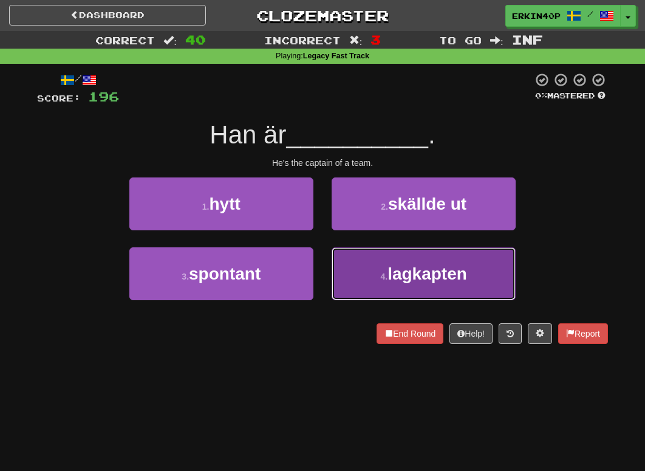
click at [418, 281] on span "lagkapten" at bounding box center [428, 273] width 80 height 19
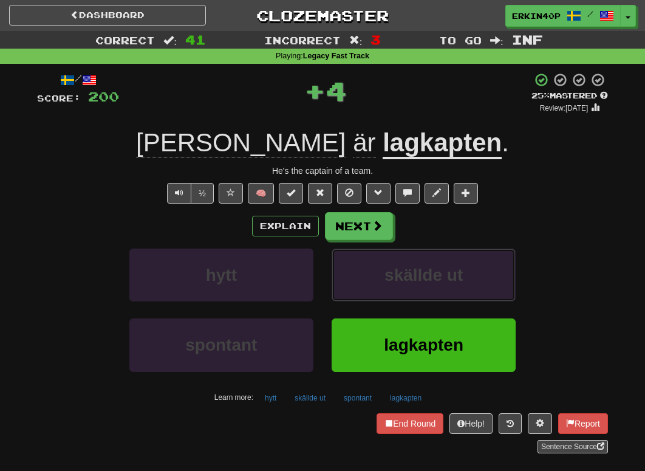
click at [418, 281] on span "skällde ut" at bounding box center [424, 275] width 78 height 19
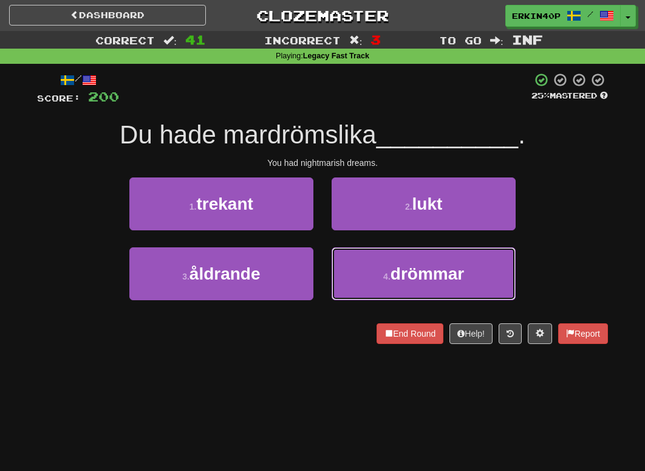
click at [418, 281] on span "drömmar" at bounding box center [428, 273] width 74 height 19
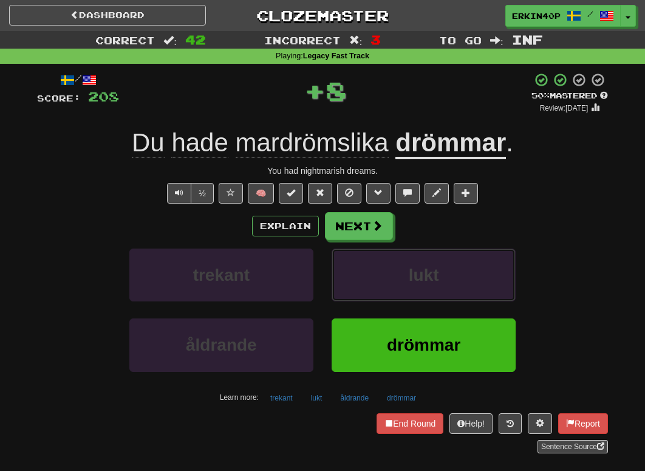
click at [418, 281] on span "lukt" at bounding box center [424, 275] width 30 height 19
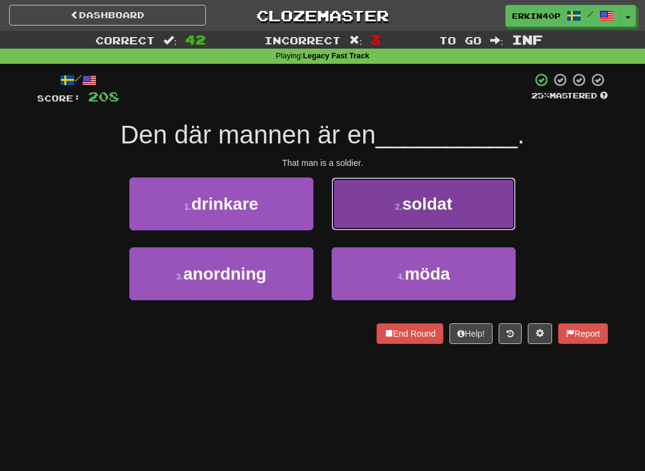
click at [427, 213] on button "2 . soldat" at bounding box center [424, 203] width 184 height 53
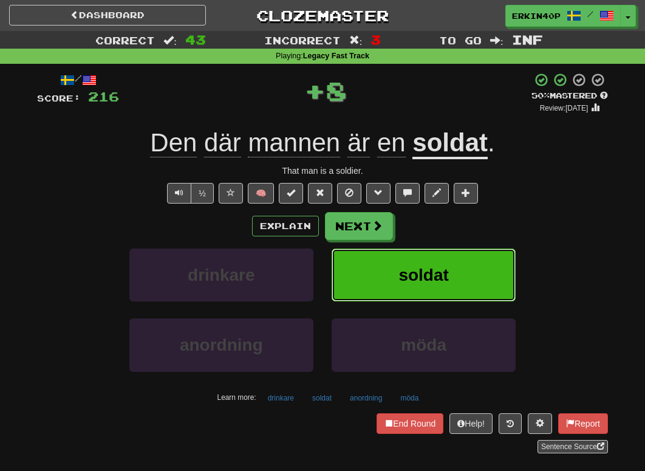
click at [427, 275] on span "soldat" at bounding box center [424, 275] width 50 height 19
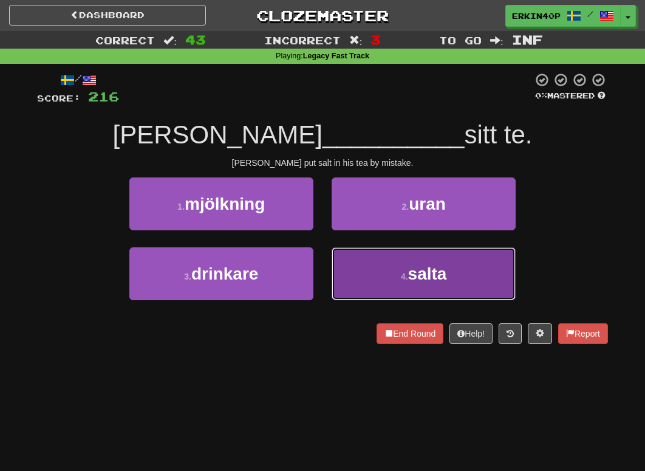
click at [427, 273] on span "salta" at bounding box center [427, 273] width 39 height 19
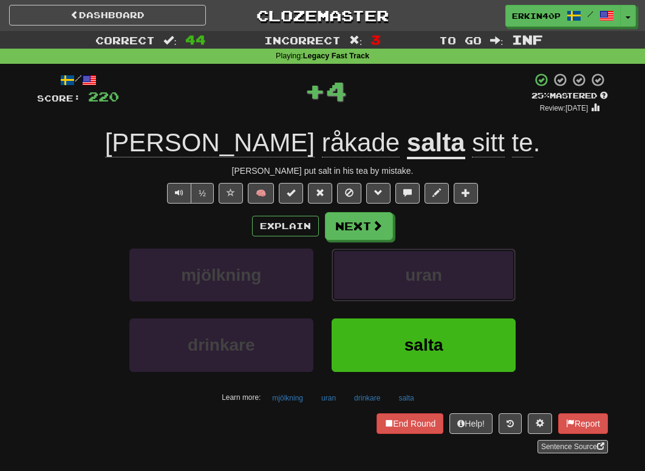
click at [427, 273] on span "uran" at bounding box center [423, 275] width 37 height 19
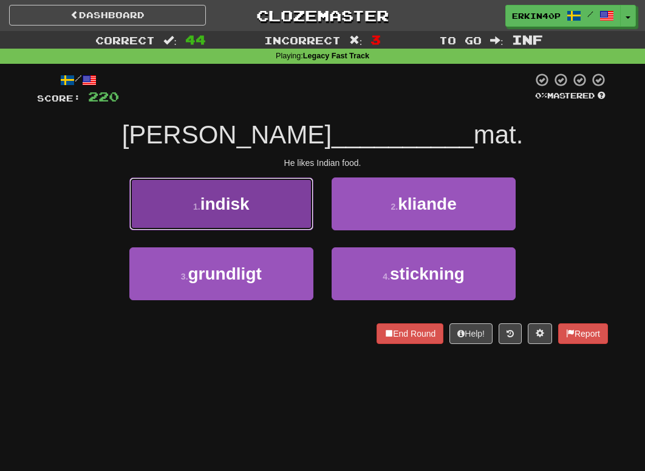
click at [244, 219] on button "1 . indisk" at bounding box center [221, 203] width 184 height 53
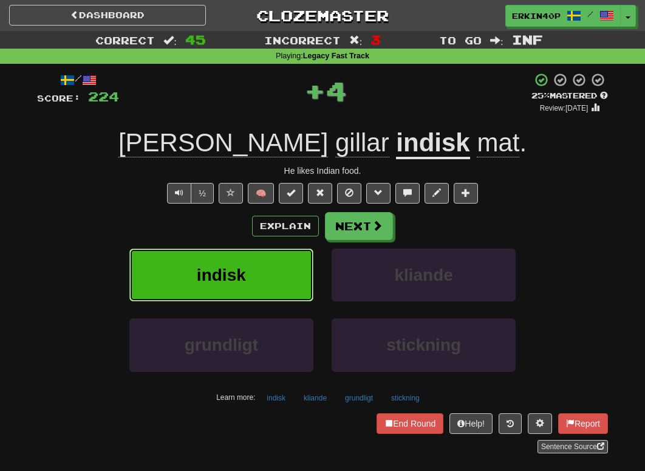
click at [252, 267] on button "indisk" at bounding box center [221, 275] width 184 height 53
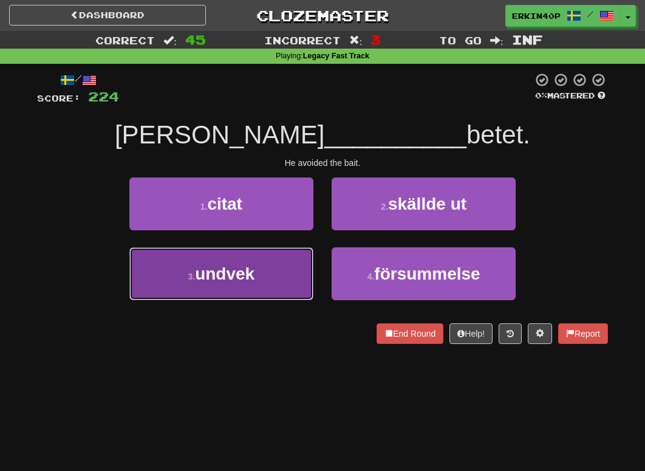
click at [297, 261] on button "3 . undvek" at bounding box center [221, 273] width 184 height 53
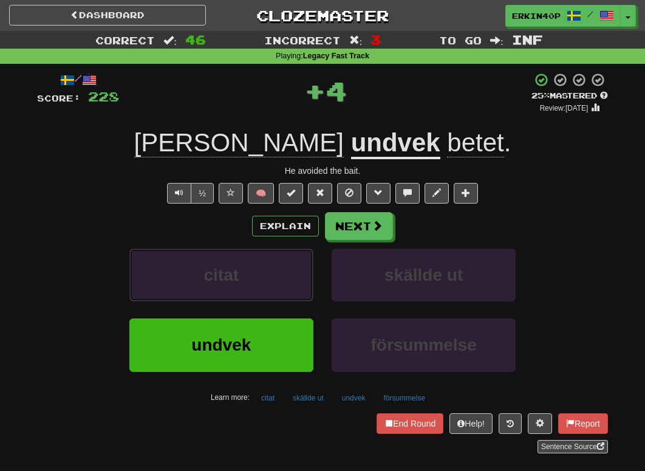
click at [297, 261] on button "citat" at bounding box center [221, 275] width 184 height 53
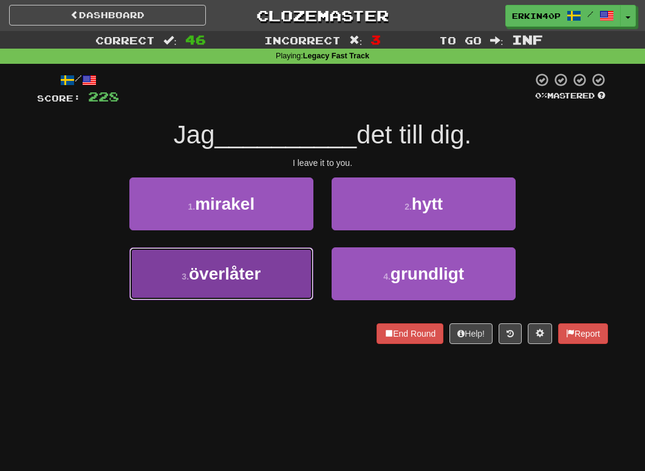
click at [288, 275] on button "3 . överlåter" at bounding box center [221, 273] width 184 height 53
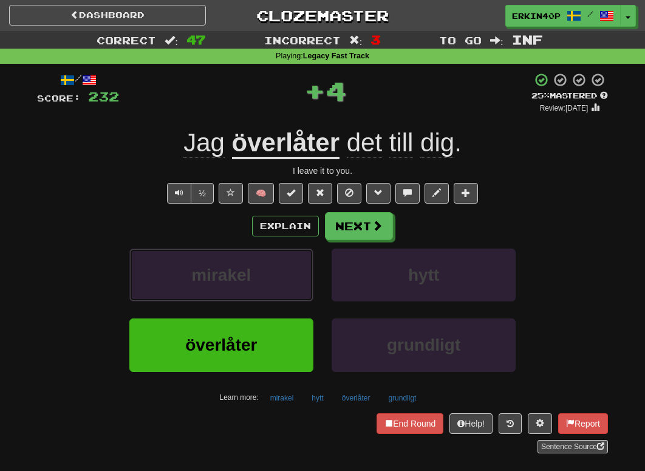
click at [288, 275] on button "mirakel" at bounding box center [221, 275] width 184 height 53
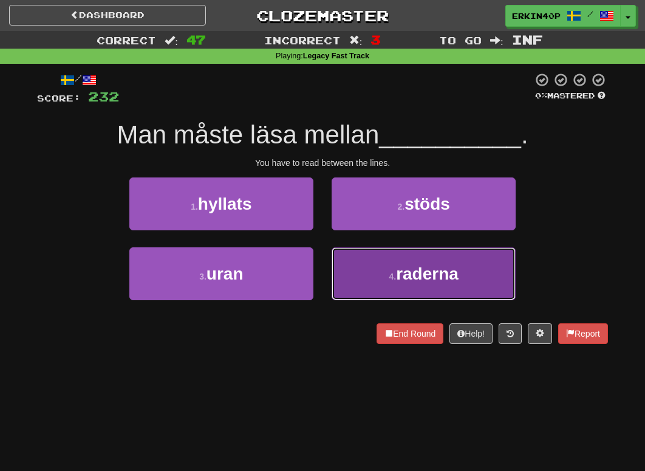
click at [417, 266] on span "raderna" at bounding box center [427, 273] width 63 height 19
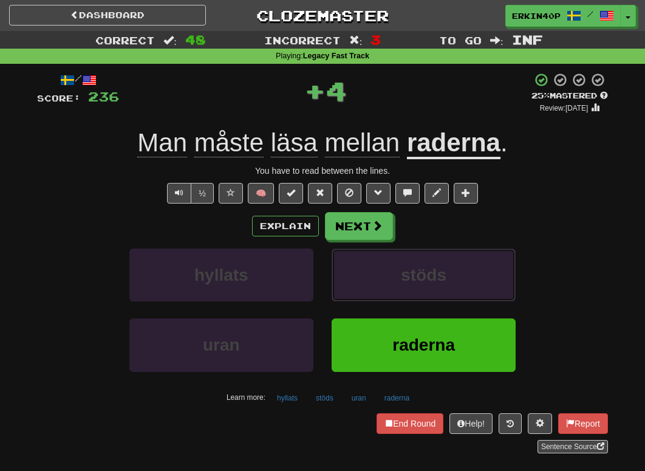
click at [417, 266] on span "stöds" at bounding box center [424, 275] width 46 height 19
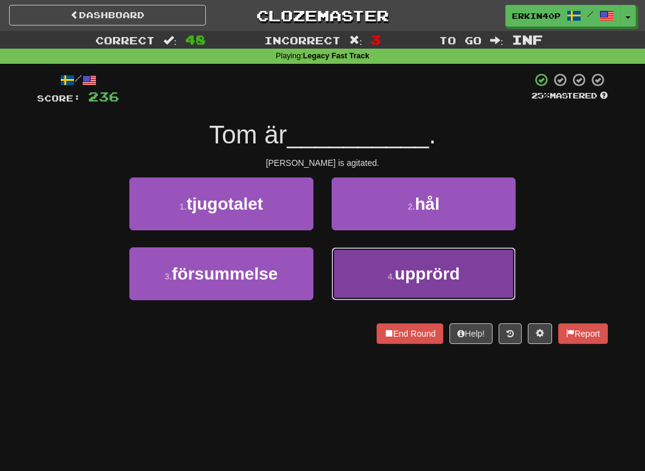
click at [403, 275] on span "upprörd" at bounding box center [427, 273] width 65 height 19
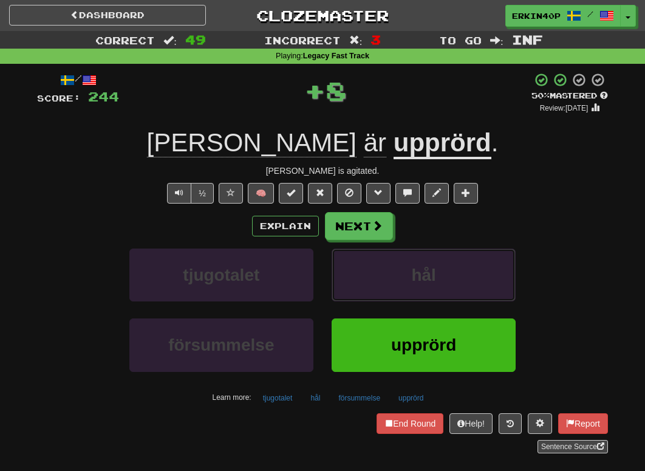
click at [403, 275] on button "hål" at bounding box center [424, 275] width 184 height 53
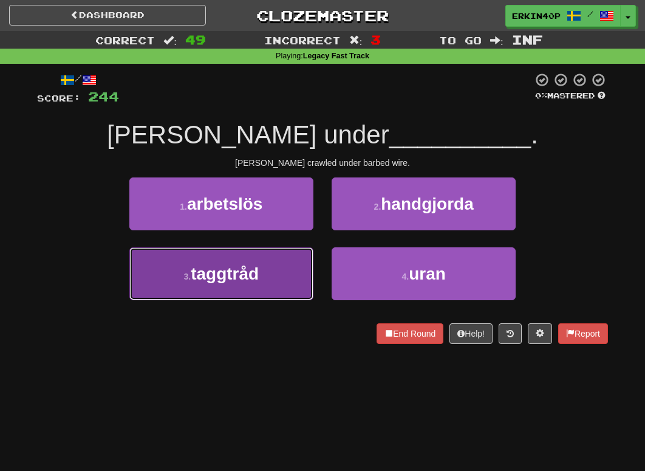
click at [227, 287] on button "3 . taggtråd" at bounding box center [221, 273] width 184 height 53
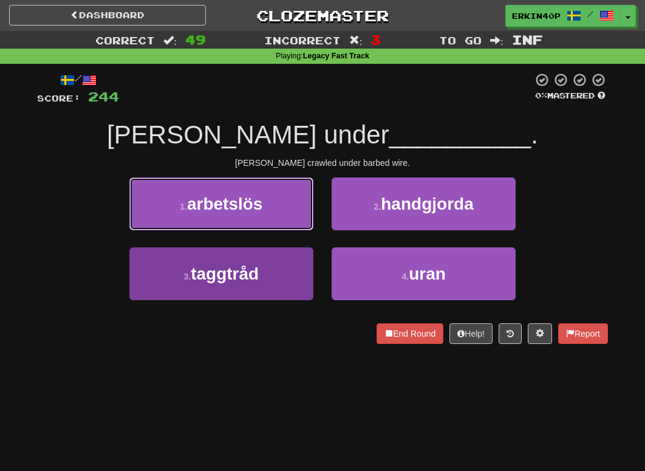
click at [227, 230] on button "1 . arbetslös" at bounding box center [221, 203] width 184 height 53
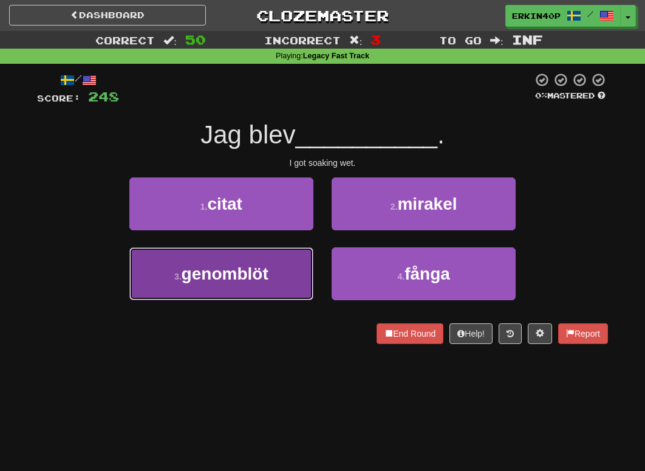
click at [254, 290] on button "3 . genomblöt" at bounding box center [221, 273] width 184 height 53
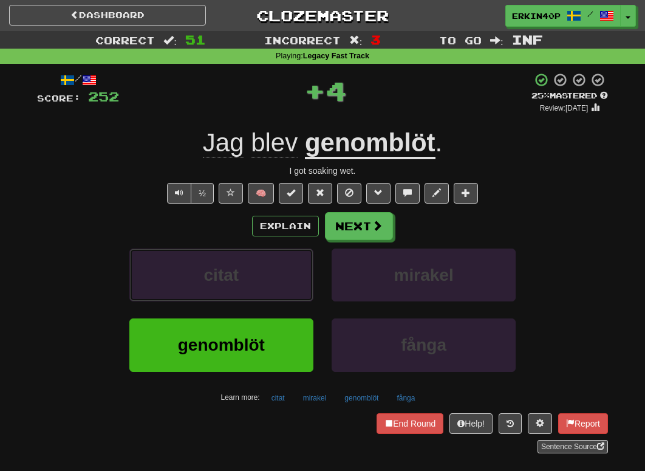
click at [254, 290] on button "citat" at bounding box center [221, 275] width 184 height 53
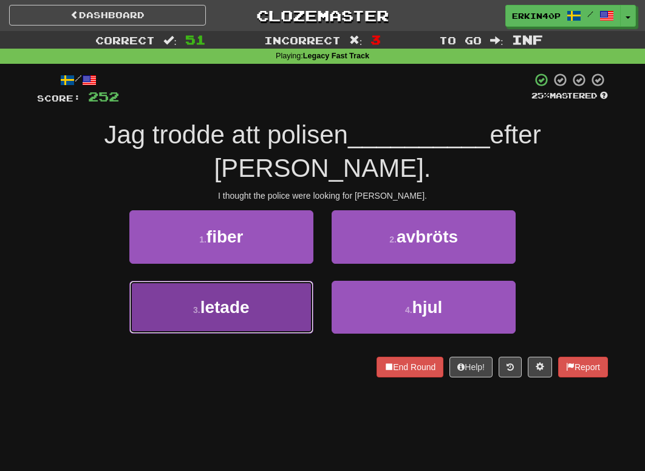
click at [253, 281] on button "3 . letade" at bounding box center [221, 307] width 184 height 53
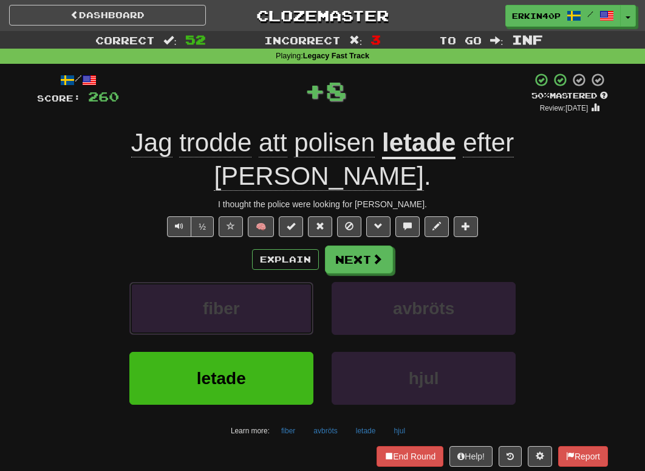
click at [253, 282] on button "fiber" at bounding box center [221, 308] width 184 height 53
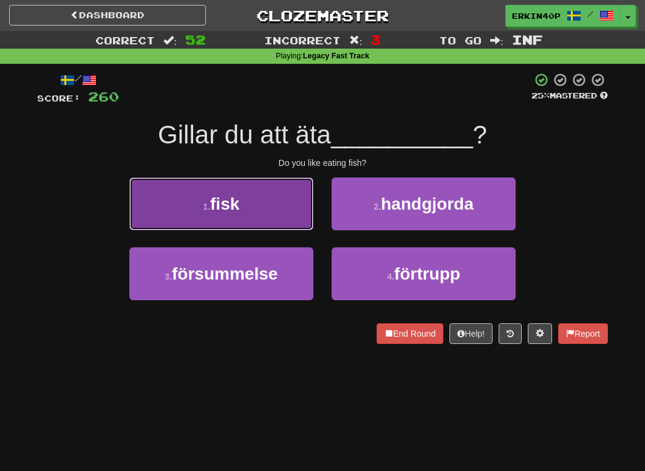
click at [266, 194] on button "1 . fisk" at bounding box center [221, 203] width 184 height 53
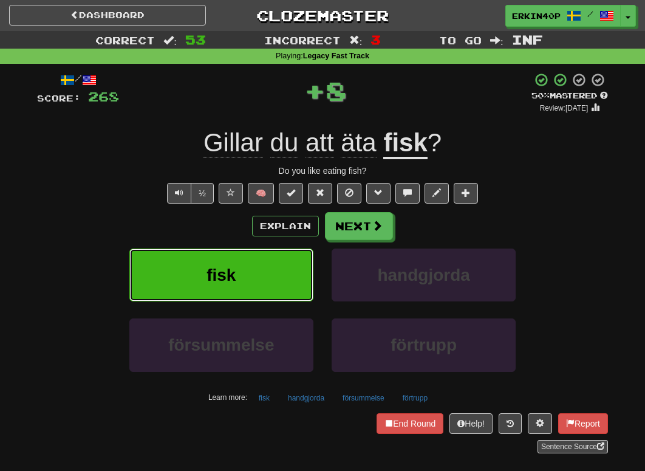
click at [275, 274] on button "fisk" at bounding box center [221, 275] width 184 height 53
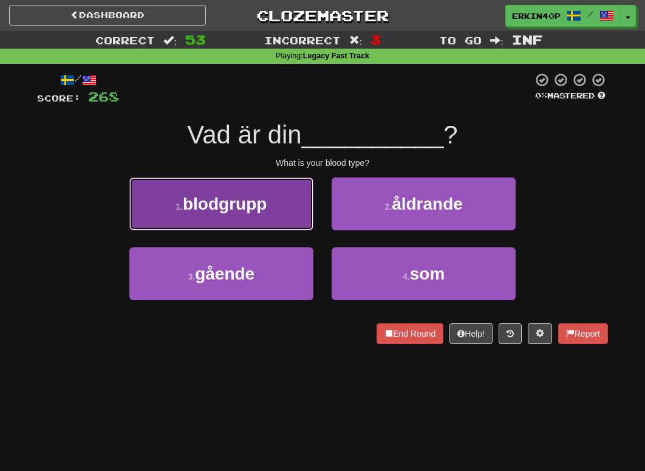
click at [279, 195] on button "1 . blodgrupp" at bounding box center [221, 203] width 184 height 53
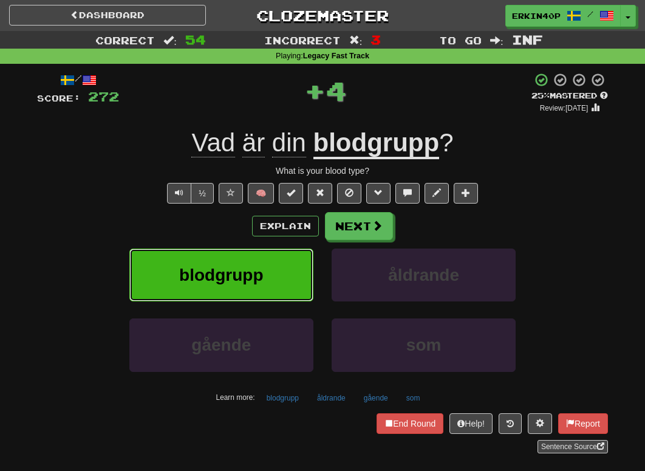
click at [278, 286] on button "blodgrupp" at bounding box center [221, 275] width 184 height 53
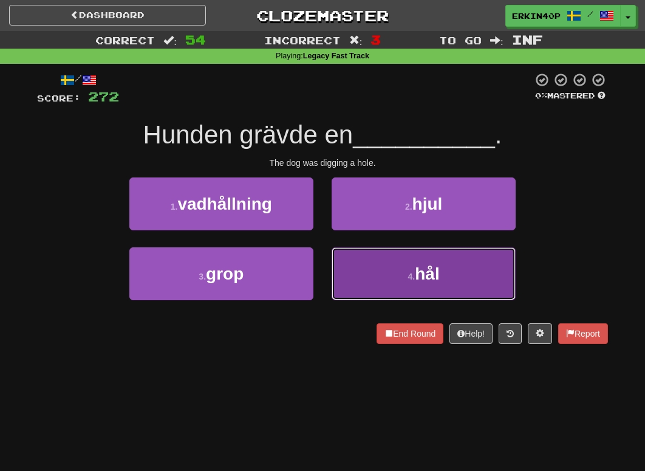
click at [385, 284] on button "4 . hål" at bounding box center [424, 273] width 184 height 53
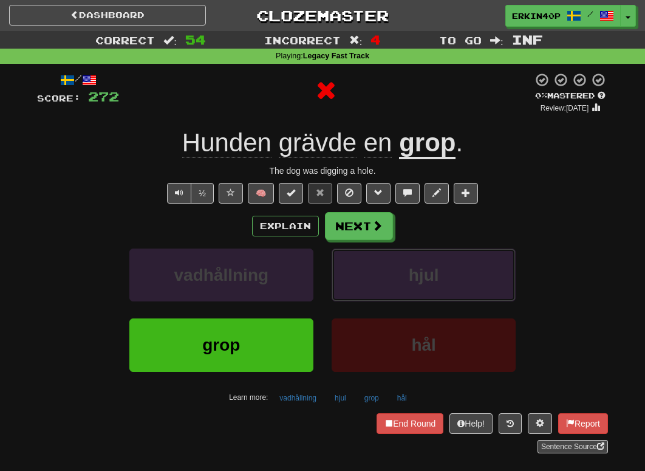
click at [385, 284] on button "hjul" at bounding box center [424, 275] width 184 height 53
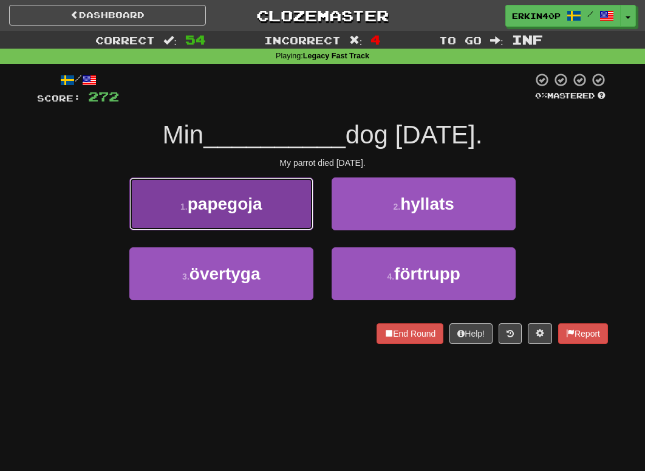
click at [263, 213] on button "1 . papegoja" at bounding box center [221, 203] width 184 height 53
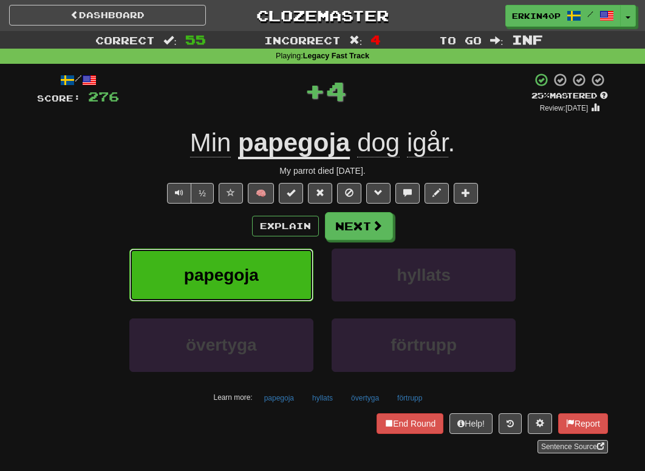
click at [268, 270] on button "papegoja" at bounding box center [221, 275] width 184 height 53
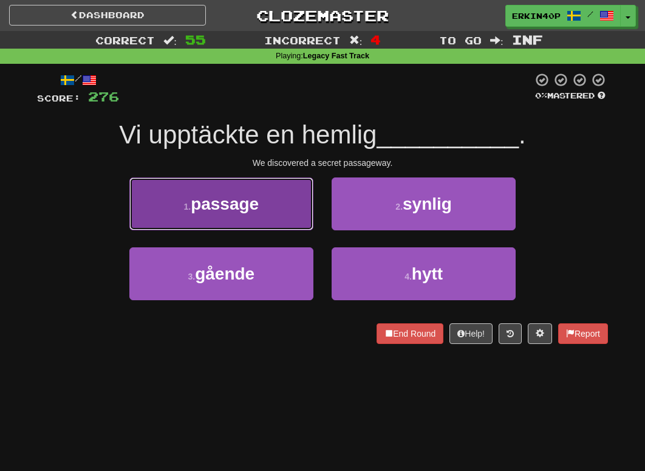
click at [251, 204] on span "passage" at bounding box center [225, 203] width 68 height 19
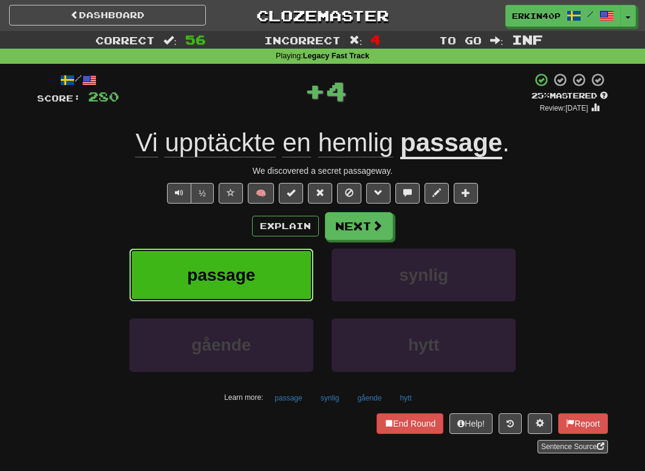
click at [273, 256] on button "passage" at bounding box center [221, 275] width 184 height 53
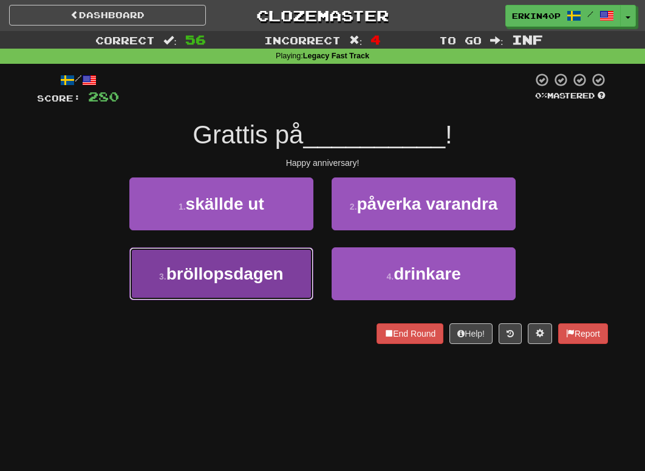
click at [307, 274] on button "3 . bröllopsdagen" at bounding box center [221, 273] width 184 height 53
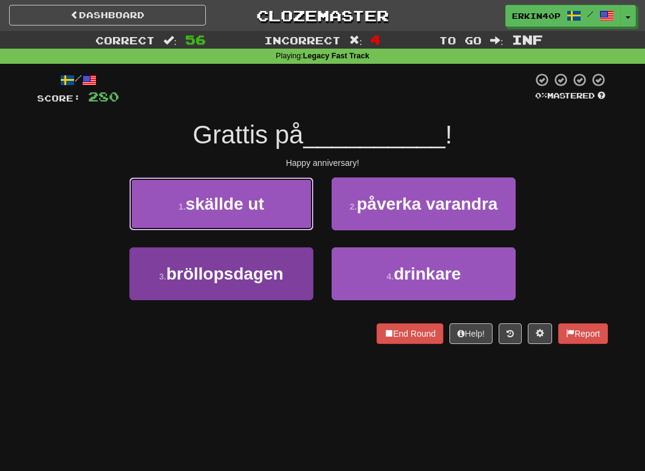
click at [307, 230] on button "1 . skällde ut" at bounding box center [221, 203] width 184 height 53
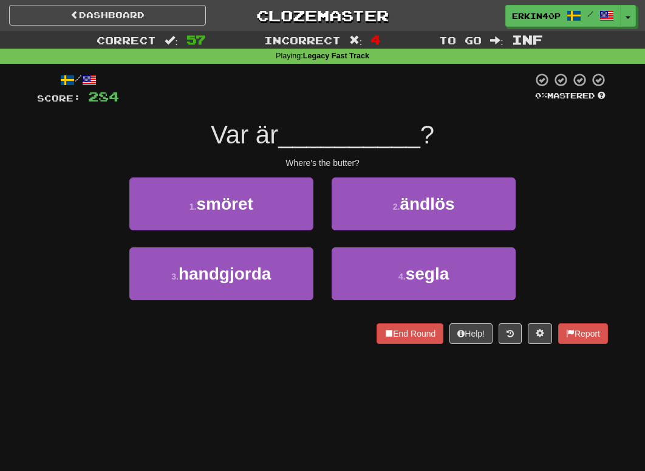
click at [289, 232] on div "1 . smöret" at bounding box center [221, 212] width 202 height 70
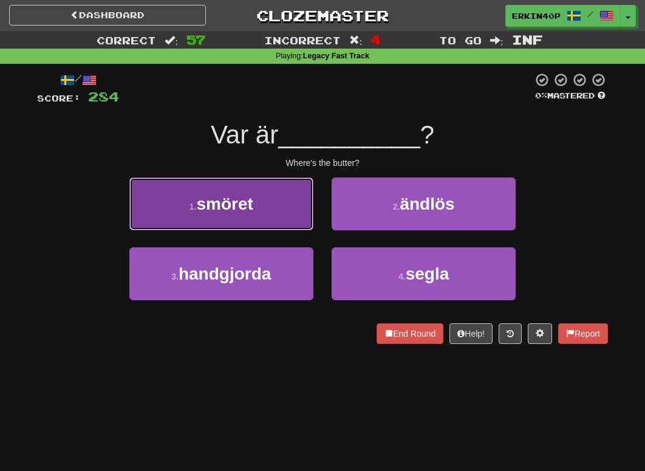
click at [292, 213] on button "1 . smöret" at bounding box center [221, 203] width 184 height 53
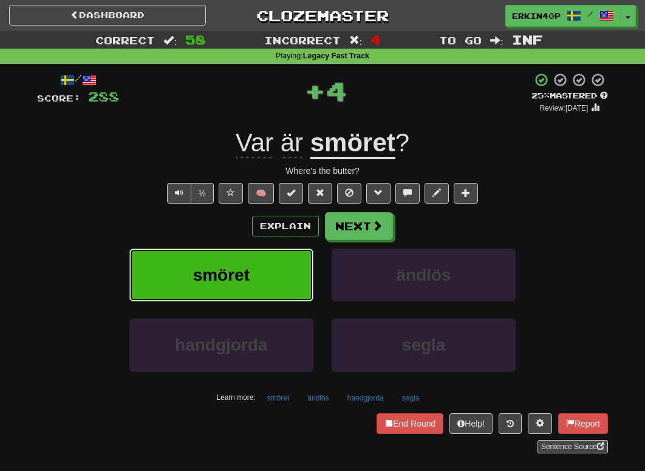
click at [287, 281] on button "smöret" at bounding box center [221, 275] width 184 height 53
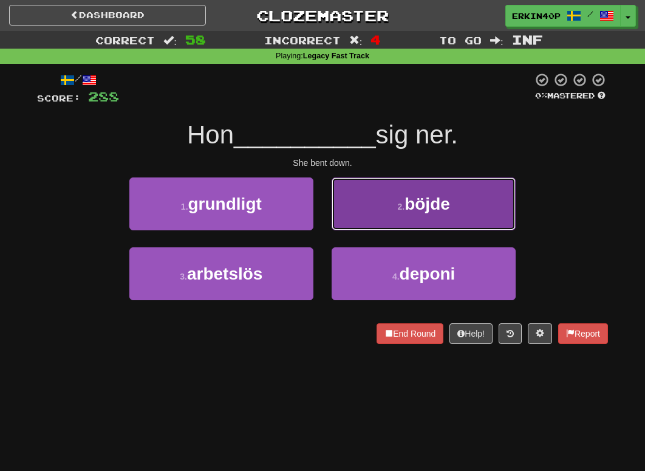
click at [424, 220] on button "2 . böjde" at bounding box center [424, 203] width 184 height 53
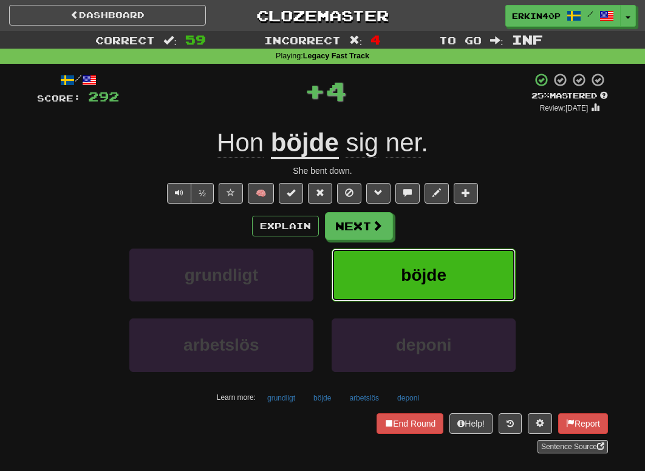
click at [431, 269] on span "böjde" at bounding box center [424, 275] width 46 height 19
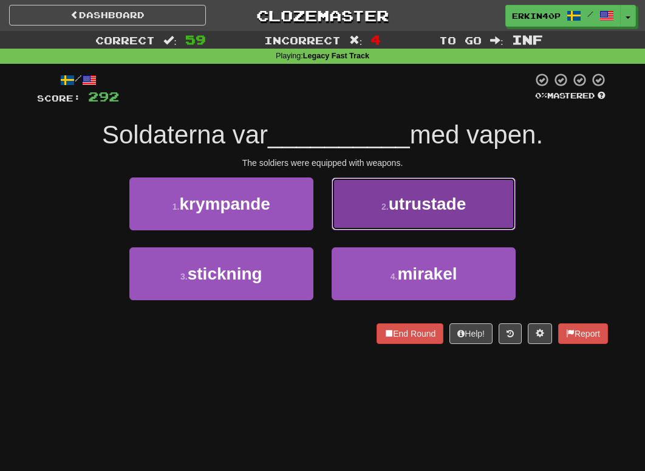
click at [410, 188] on button "2 . utrustade" at bounding box center [424, 203] width 184 height 53
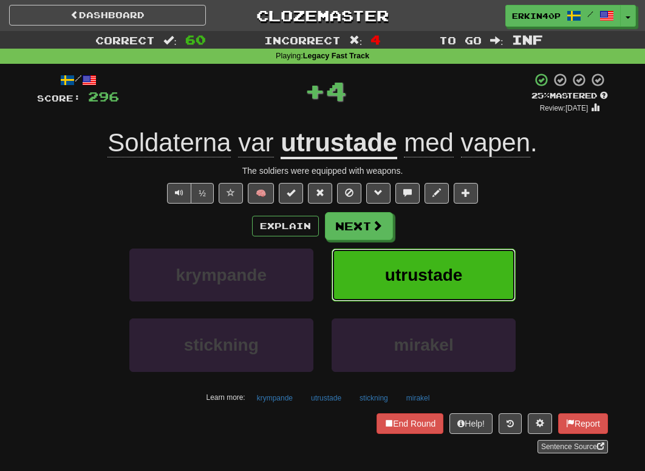
click at [428, 276] on span "utrustade" at bounding box center [424, 275] width 78 height 19
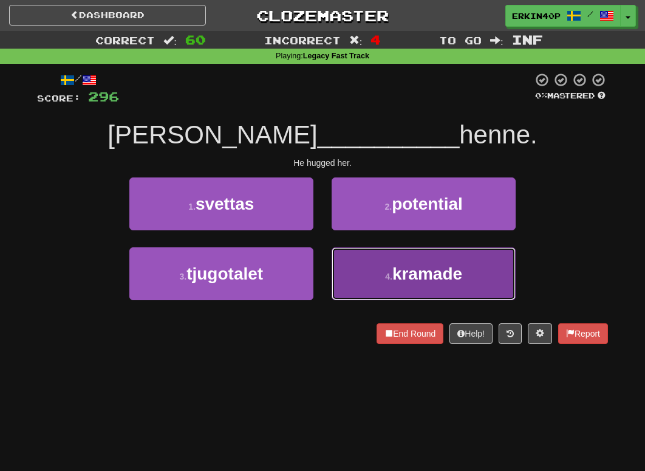
click at [385, 269] on button "4 . kramade" at bounding box center [424, 273] width 184 height 53
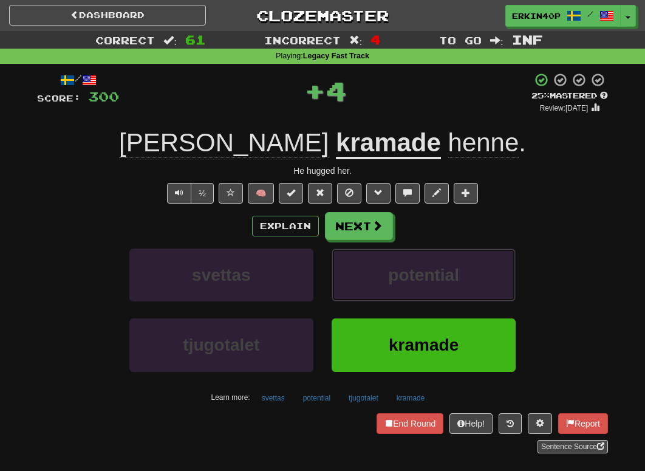
click at [385, 269] on button "potential" at bounding box center [424, 275] width 184 height 53
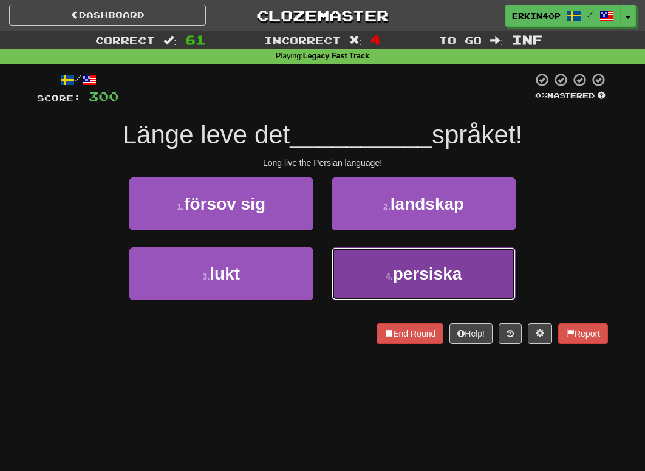
click at [394, 289] on button "4 . persiska" at bounding box center [424, 273] width 184 height 53
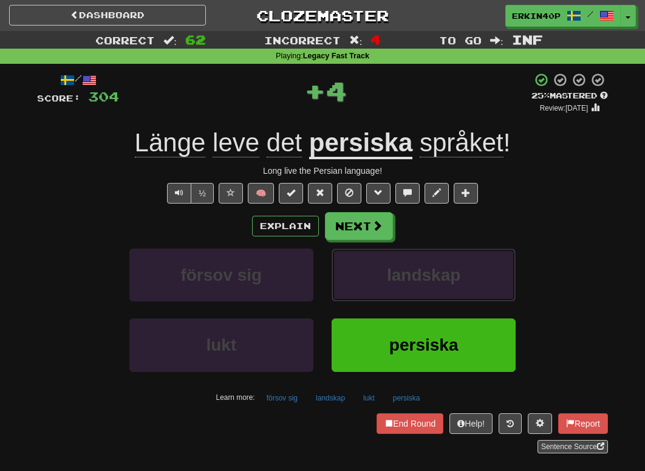
click at [394, 289] on button "landskap" at bounding box center [424, 275] width 184 height 53
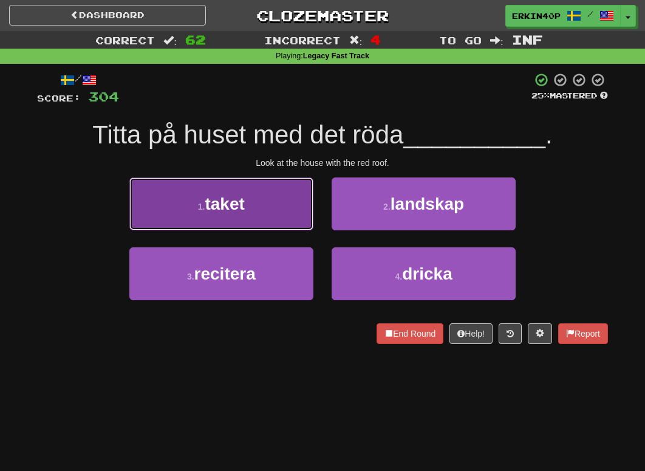
click at [275, 212] on button "1 . taket" at bounding box center [221, 203] width 184 height 53
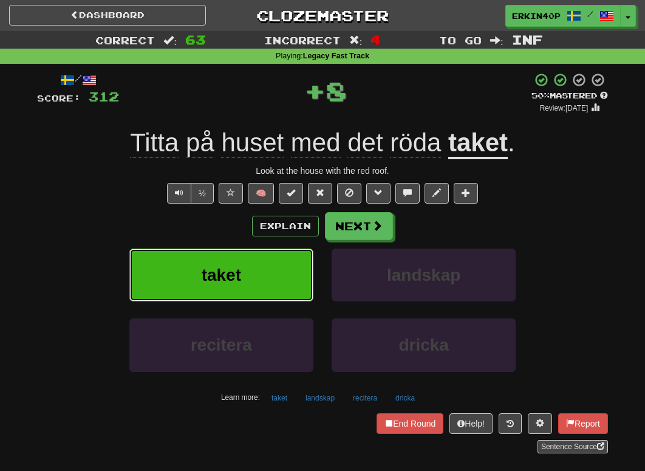
click at [281, 266] on button "taket" at bounding box center [221, 275] width 184 height 53
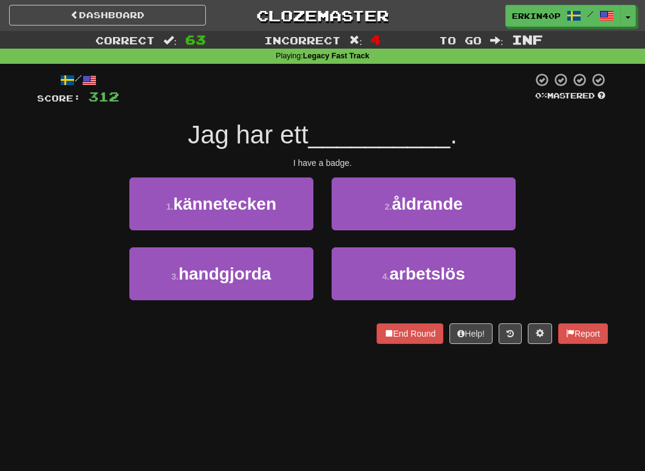
click at [337, 162] on div "I have a badge." at bounding box center [322, 163] width 571 height 12
click at [334, 167] on div at bounding box center [334, 167] width 0 height 0
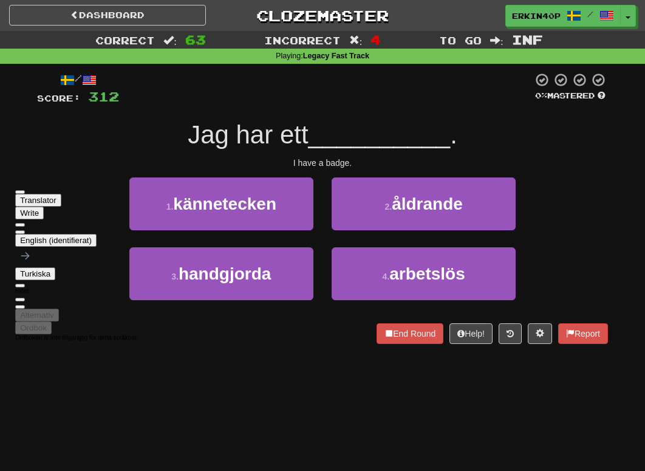
click at [379, 168] on div "I have a badge." at bounding box center [322, 163] width 571 height 12
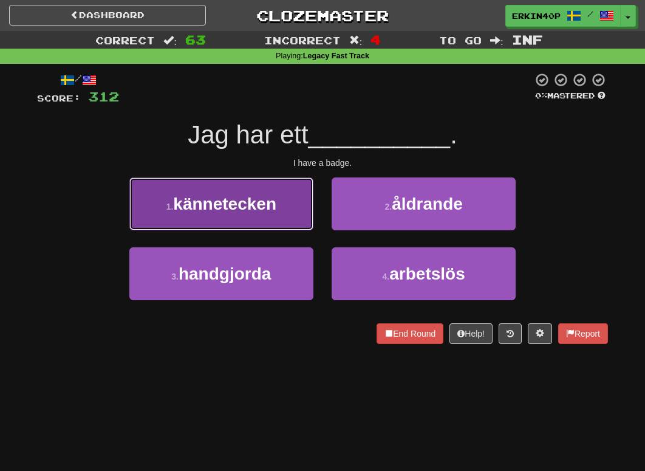
click at [276, 205] on span "kännetecken" at bounding box center [224, 203] width 103 height 19
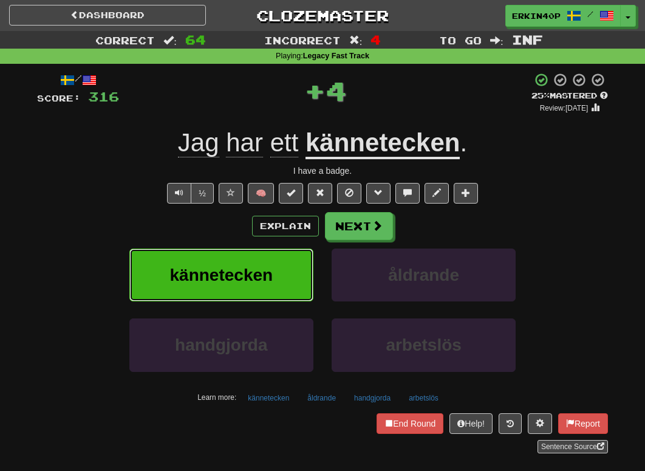
click at [276, 258] on button "kännetecken" at bounding box center [221, 275] width 184 height 53
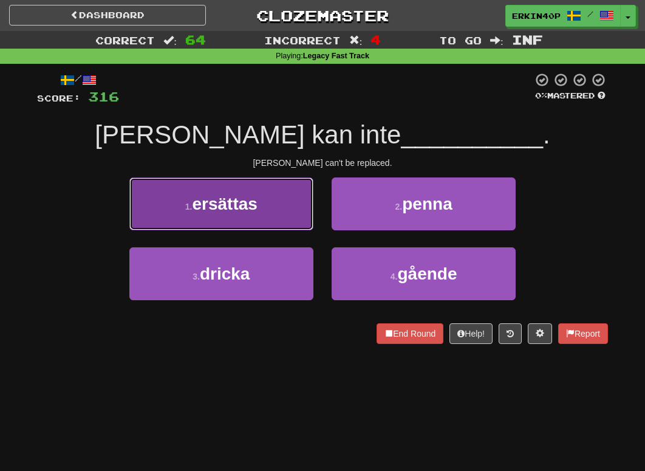
click at [280, 215] on button "1 . ersättas" at bounding box center [221, 203] width 184 height 53
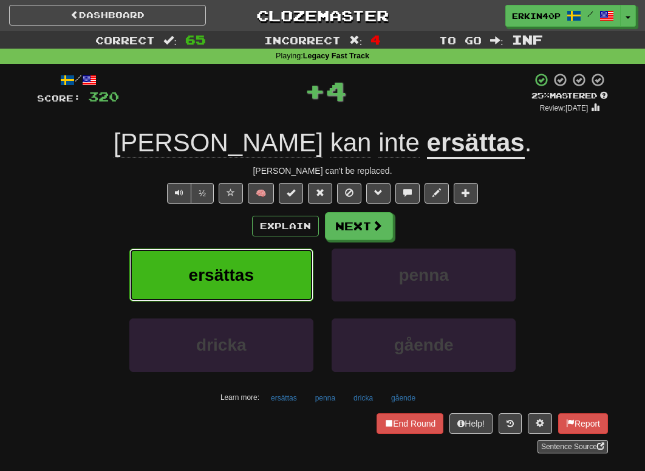
click at [302, 297] on button "ersättas" at bounding box center [221, 275] width 184 height 53
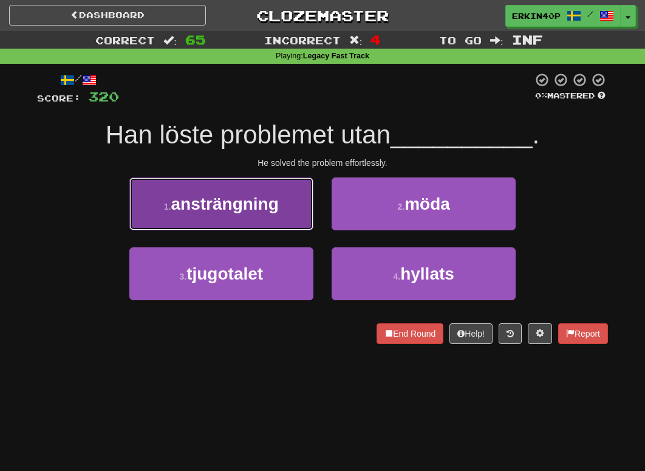
click at [286, 213] on button "1 . ansträngning" at bounding box center [221, 203] width 184 height 53
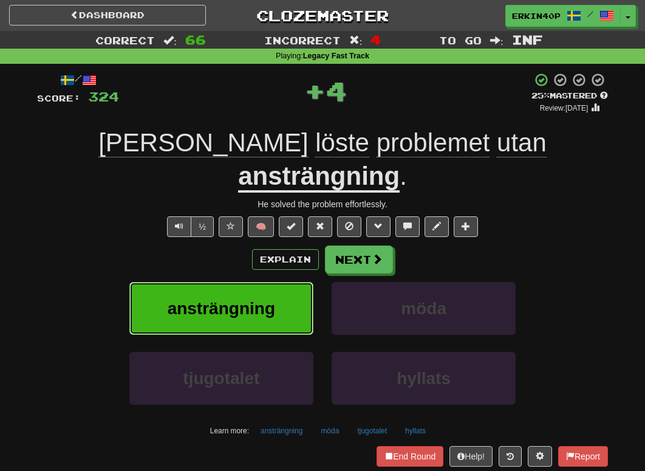
click at [295, 282] on button "ansträngning" at bounding box center [221, 308] width 184 height 53
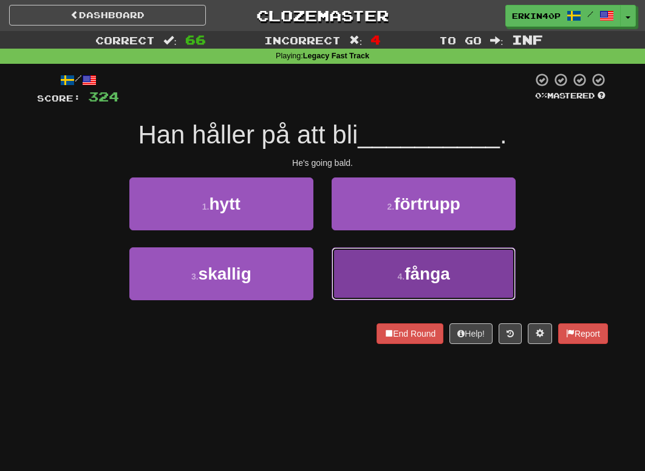
click at [392, 255] on button "4 . fånga" at bounding box center [424, 273] width 184 height 53
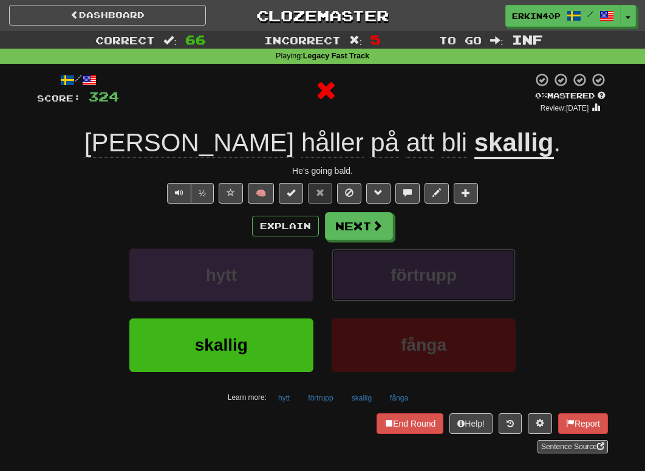
click at [409, 284] on span "förtrupp" at bounding box center [424, 275] width 66 height 19
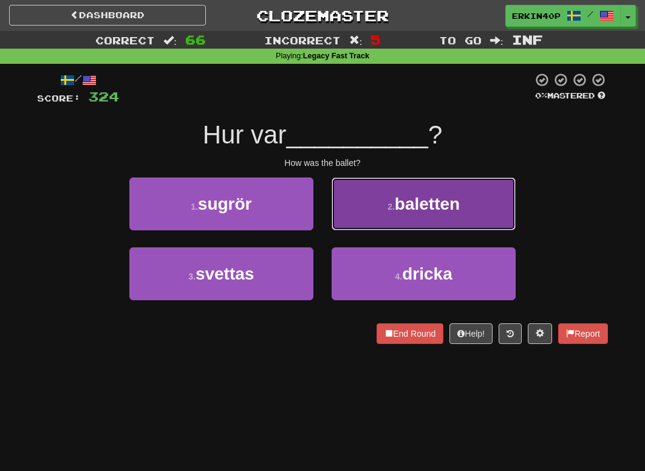
click at [392, 199] on button "2 . baletten" at bounding box center [424, 203] width 184 height 53
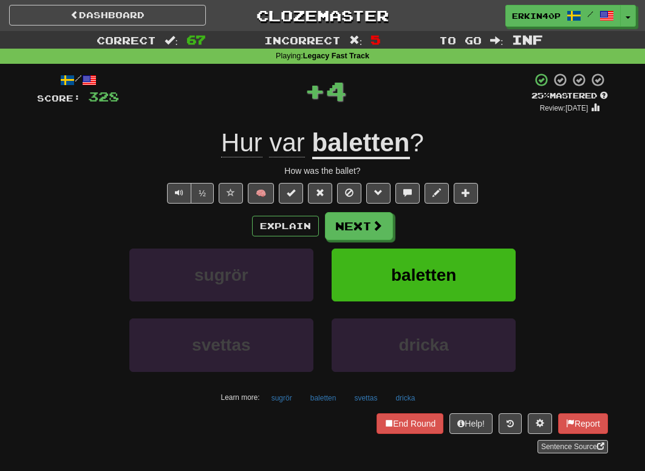
click at [423, 302] on div "baletten" at bounding box center [424, 284] width 202 height 70
click at [427, 282] on span "baletten" at bounding box center [423, 275] width 65 height 19
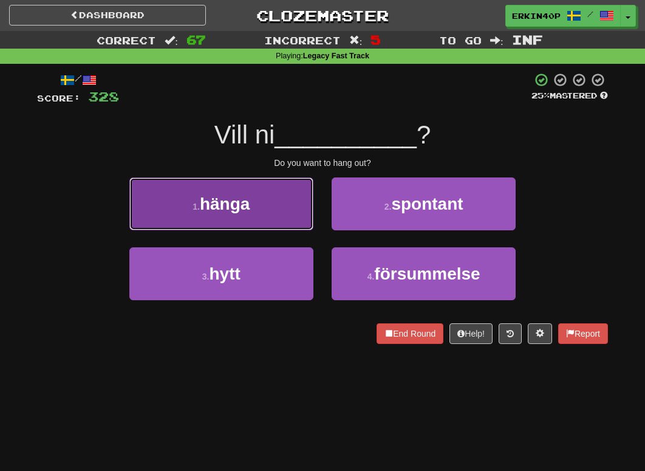
click at [263, 206] on button "1 . hänga" at bounding box center [221, 203] width 184 height 53
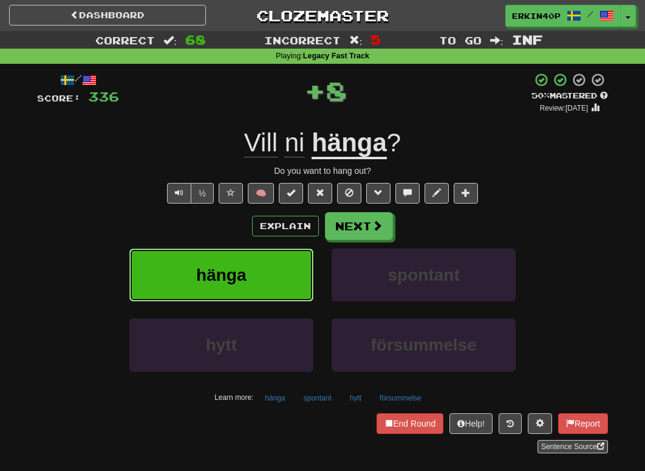
click at [230, 266] on span "hänga" at bounding box center [221, 275] width 50 height 19
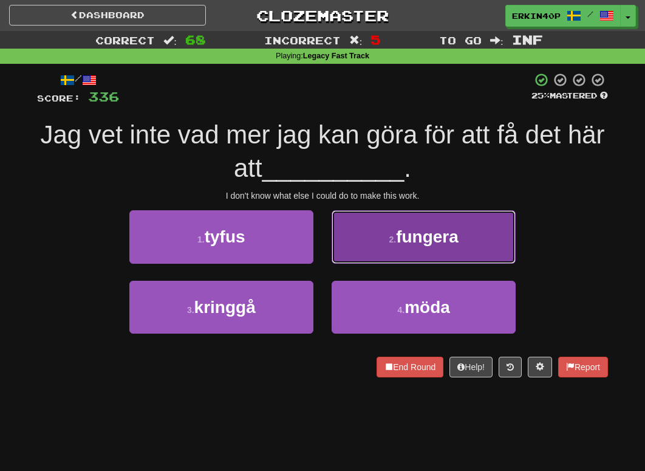
click at [449, 220] on button "2 . fungera" at bounding box center [424, 236] width 184 height 53
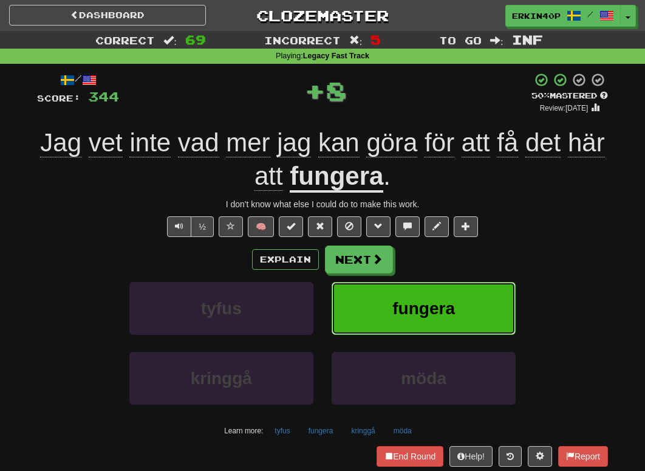
click at [445, 290] on button "fungera" at bounding box center [424, 308] width 184 height 53
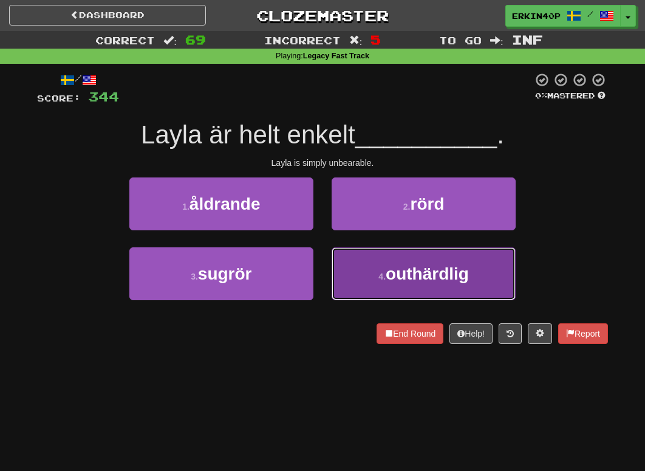
click at [405, 271] on span "outhärdlig" at bounding box center [427, 273] width 83 height 19
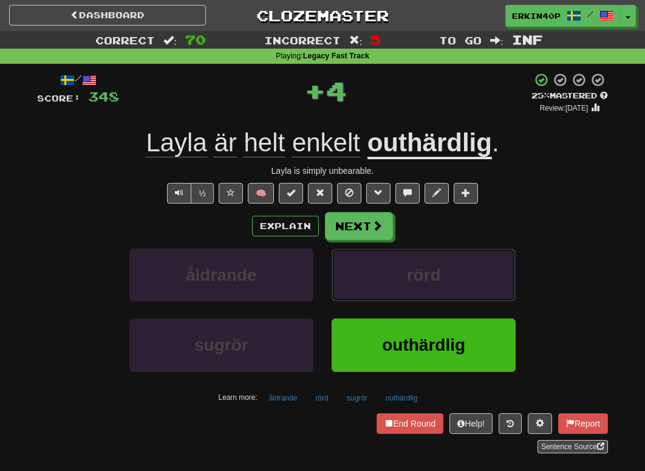
click at [405, 271] on button "rörd" at bounding box center [424, 275] width 184 height 53
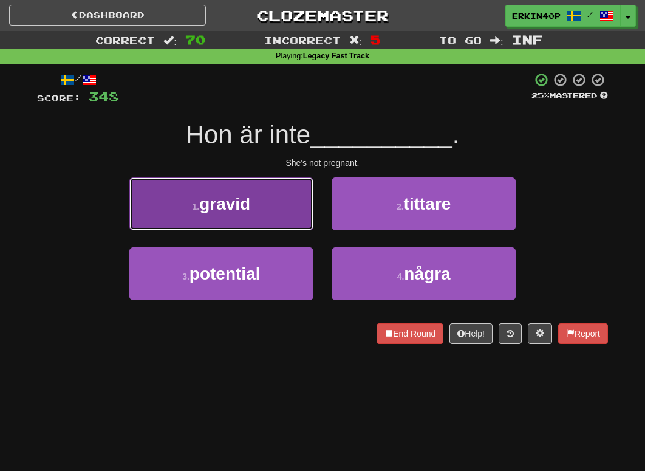
click at [282, 213] on button "1 . gravid" at bounding box center [221, 203] width 184 height 53
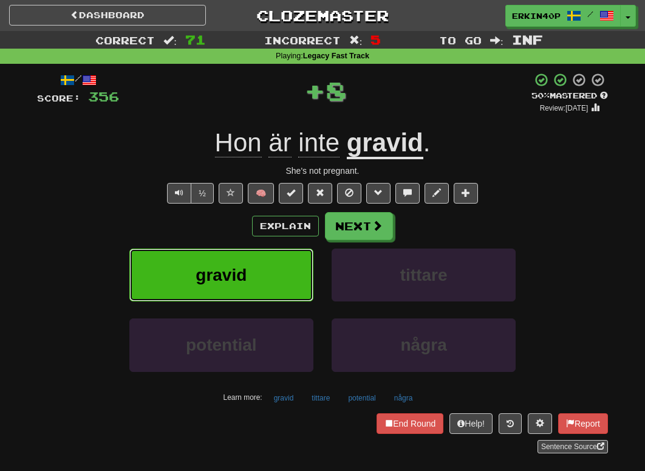
click at [289, 281] on button "gravid" at bounding box center [221, 275] width 184 height 53
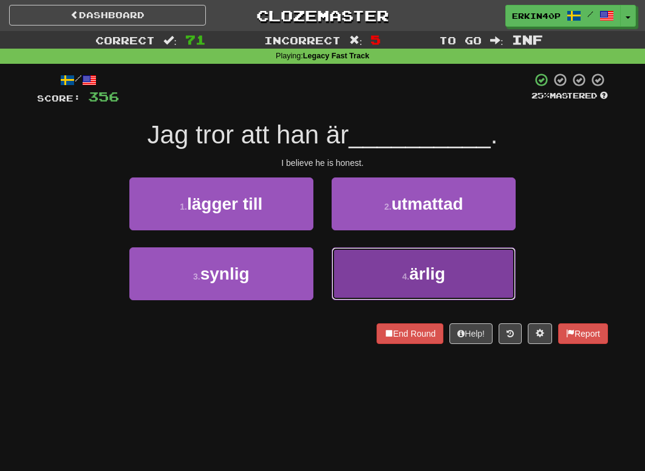
click at [374, 282] on button "4 . ärlig" at bounding box center [424, 273] width 184 height 53
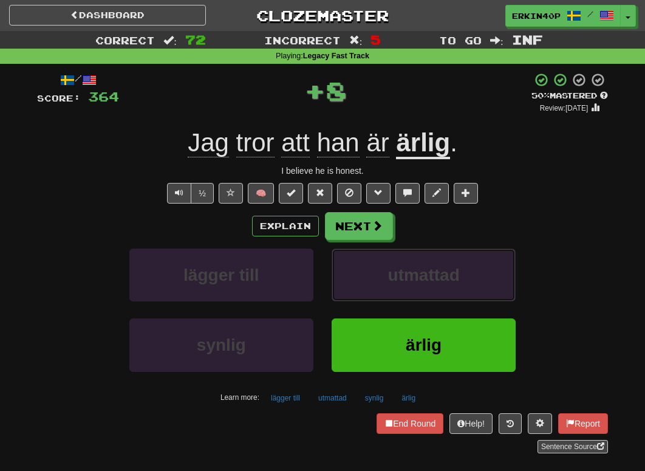
click at [374, 282] on button "utmattad" at bounding box center [424, 275] width 184 height 53
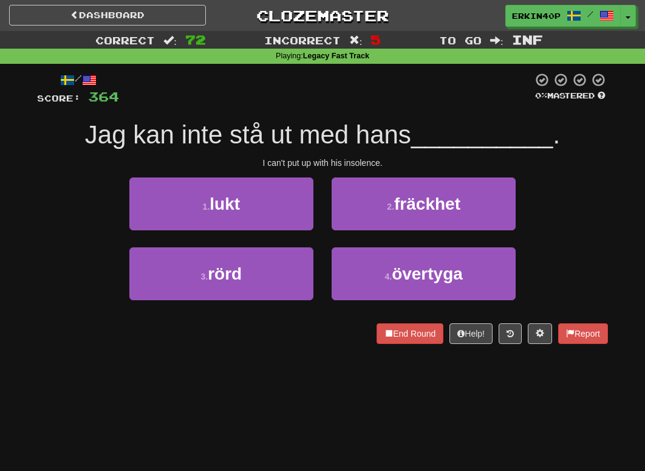
click at [363, 162] on div "I can't put up with his insolence." at bounding box center [322, 163] width 571 height 12
click at [366, 167] on div at bounding box center [366, 167] width 0 height 0
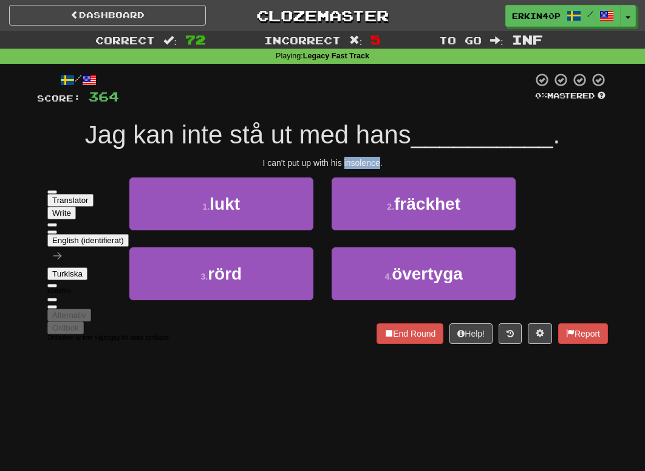
click at [415, 164] on div "I can't put up with his insolence." at bounding box center [322, 163] width 571 height 12
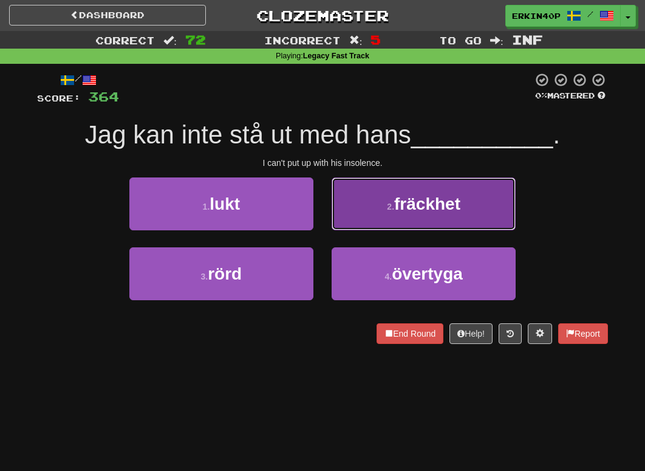
click at [422, 205] on span "fräckhet" at bounding box center [427, 203] width 66 height 19
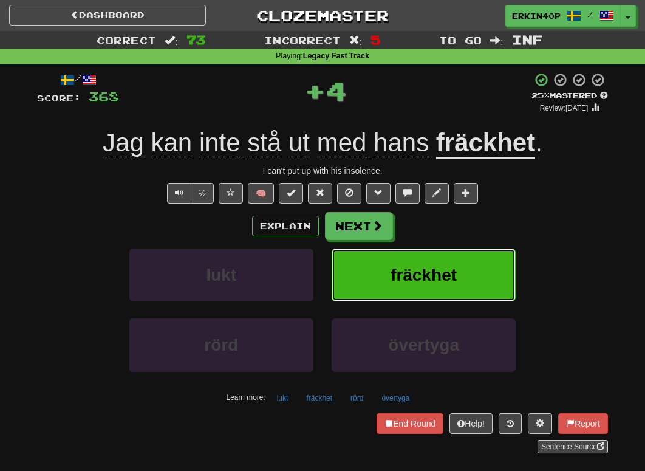
click at [420, 278] on span "fräckhet" at bounding box center [424, 275] width 66 height 19
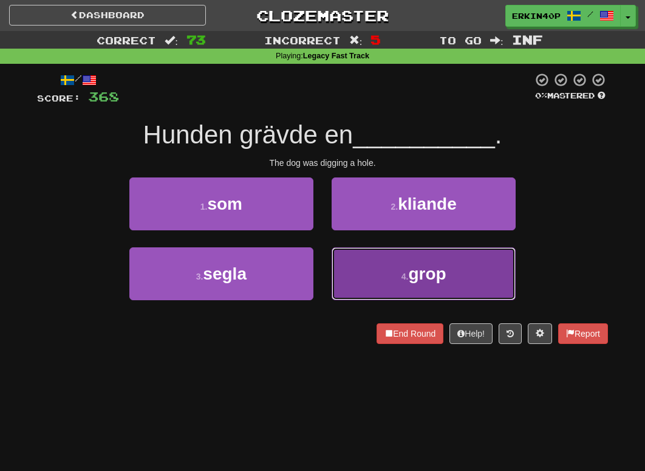
click at [379, 284] on button "4 . grop" at bounding box center [424, 273] width 184 height 53
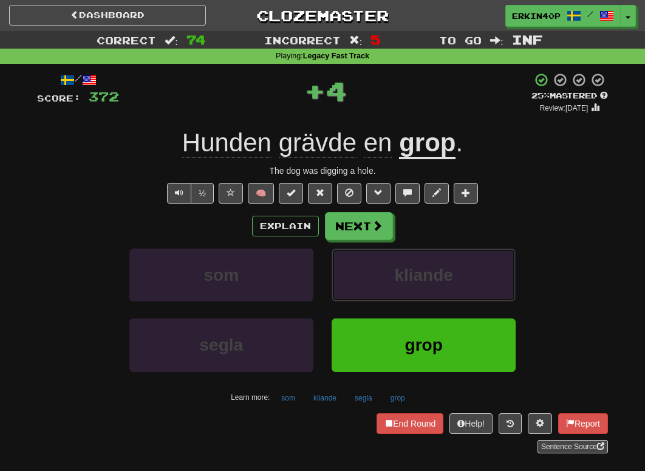
click at [379, 284] on button "kliande" at bounding box center [424, 275] width 184 height 53
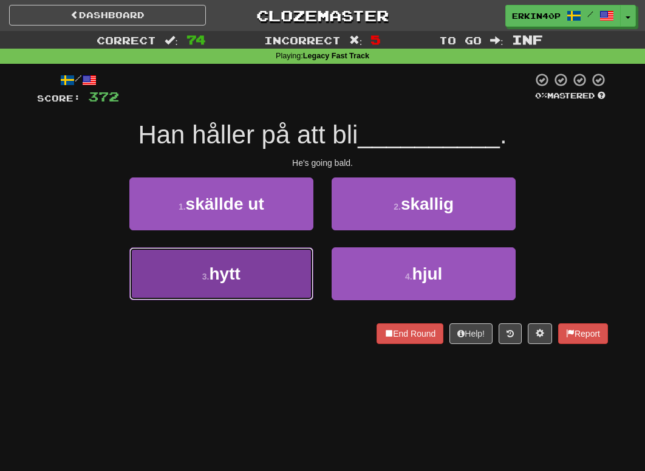
click at [280, 262] on button "3 . hytt" at bounding box center [221, 273] width 184 height 53
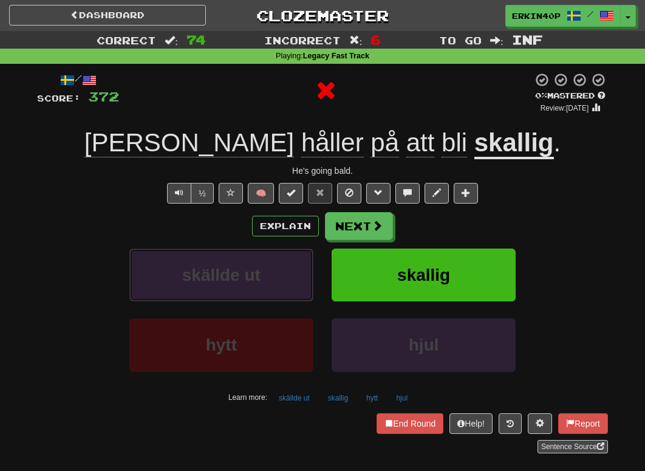
click at [280, 262] on button "skällde ut" at bounding box center [221, 275] width 184 height 53
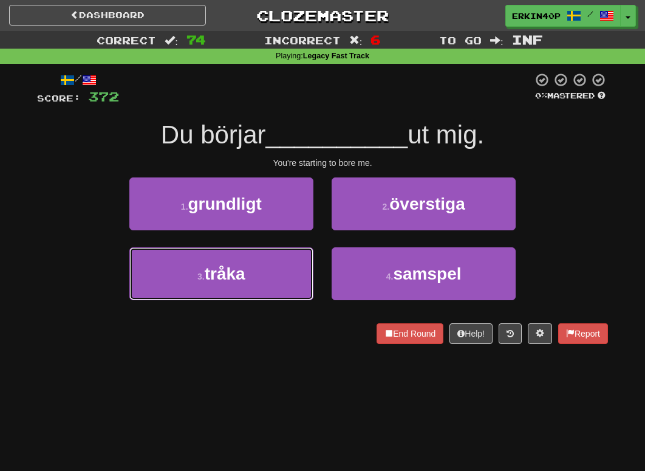
click at [280, 262] on button "3 . tråka" at bounding box center [221, 273] width 184 height 53
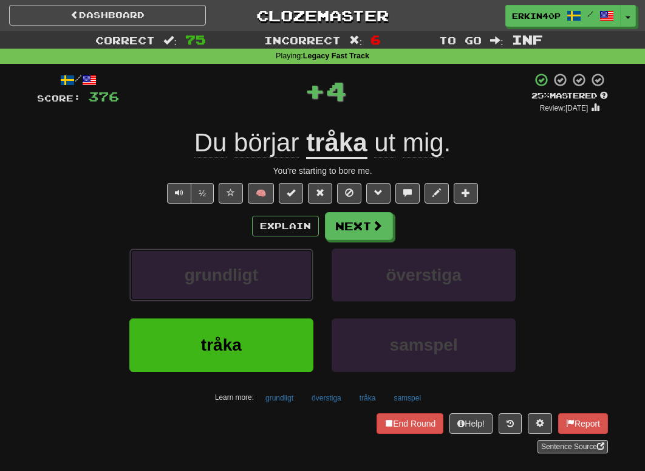
click at [280, 262] on button "grundligt" at bounding box center [221, 275] width 184 height 53
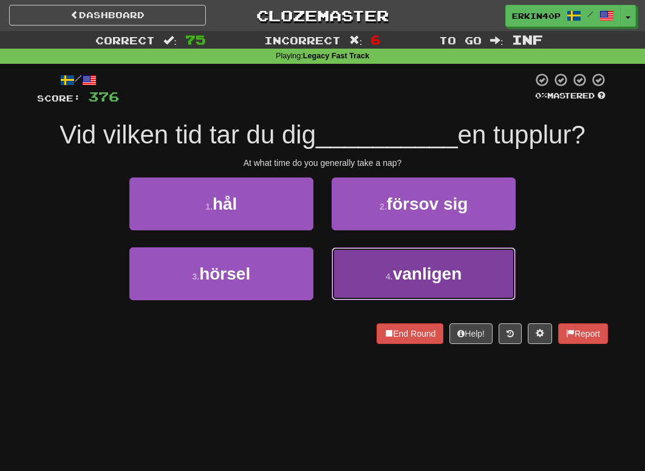
click at [425, 271] on span "vanligen" at bounding box center [427, 273] width 69 height 19
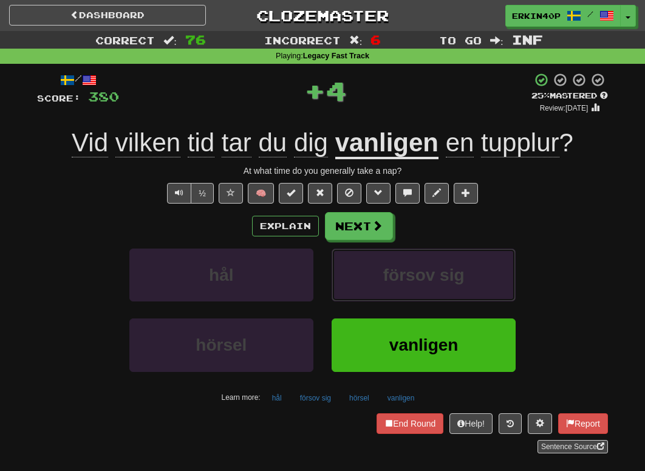
click at [425, 271] on span "försov sig" at bounding box center [423, 275] width 81 height 19
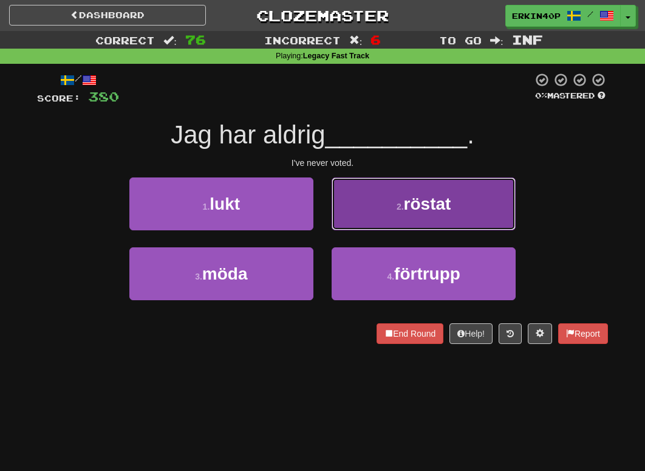
click at [431, 185] on button "2 . röstat" at bounding box center [424, 203] width 184 height 53
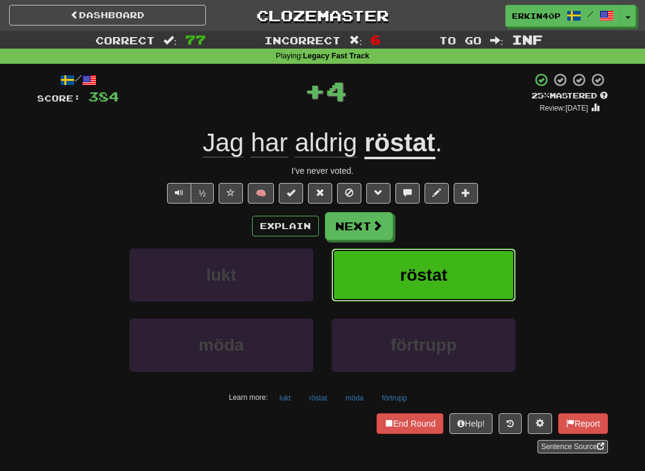
click at [444, 271] on span "röstat" at bounding box center [423, 275] width 47 height 19
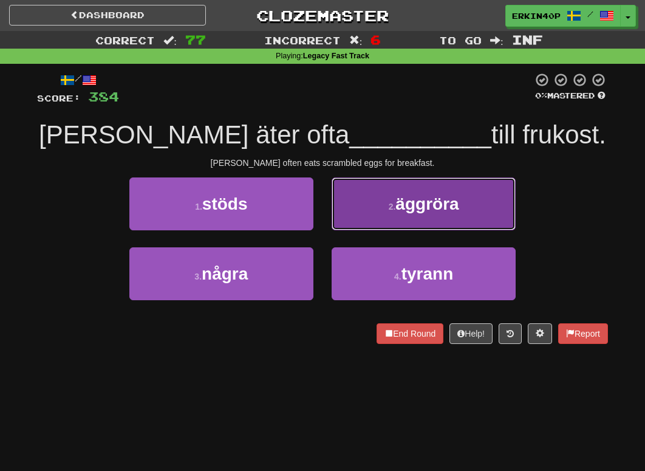
click at [382, 217] on button "2 . äggröra" at bounding box center [424, 203] width 184 height 53
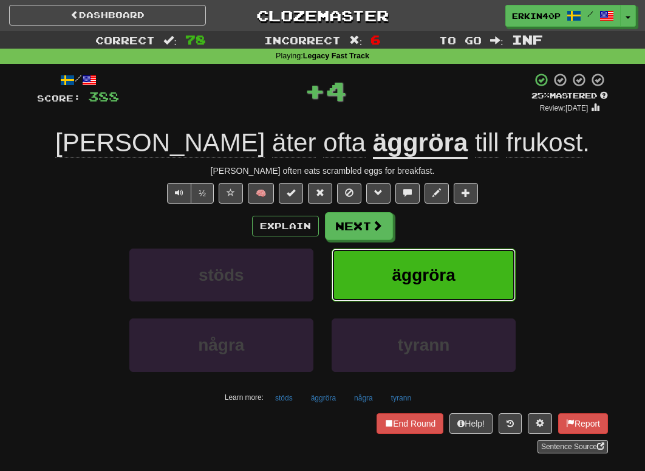
click at [414, 267] on span "äggröra" at bounding box center [424, 275] width 63 height 19
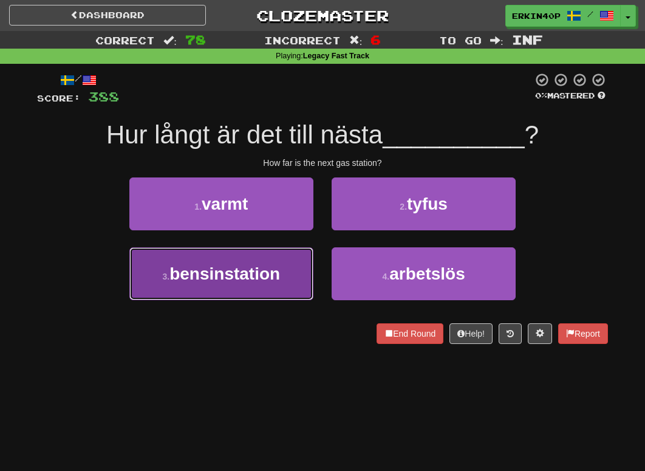
click at [296, 272] on button "3 . bensinstation" at bounding box center [221, 273] width 184 height 53
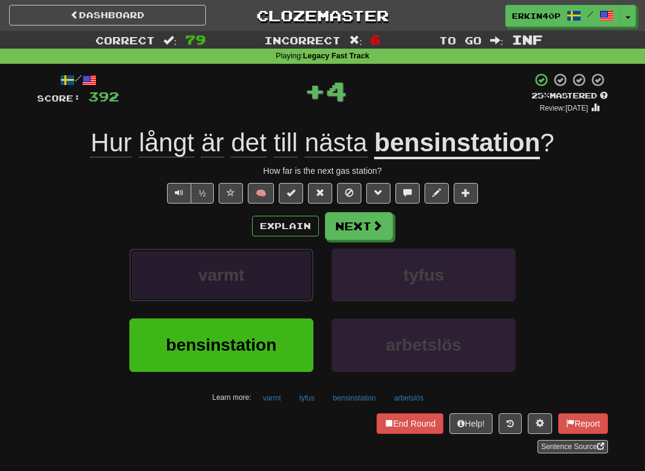
click at [274, 256] on button "varmt" at bounding box center [221, 275] width 184 height 53
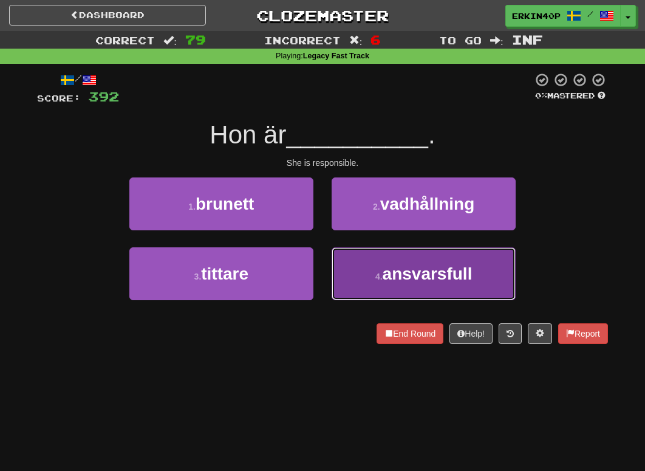
click at [455, 264] on span "ansvarsfull" at bounding box center [428, 273] width 90 height 19
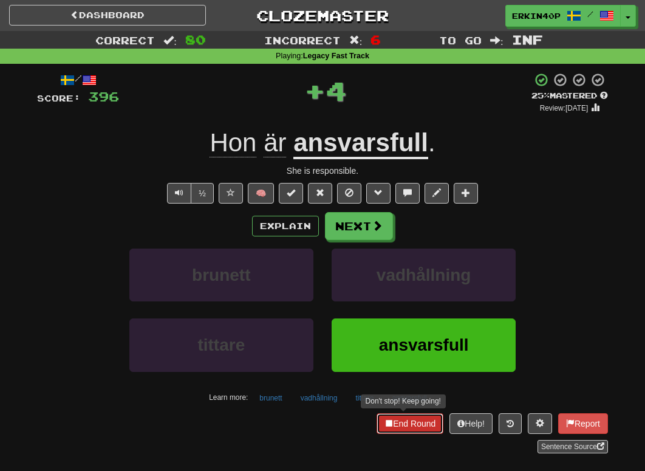
click at [416, 425] on button "End Round" at bounding box center [410, 423] width 67 height 21
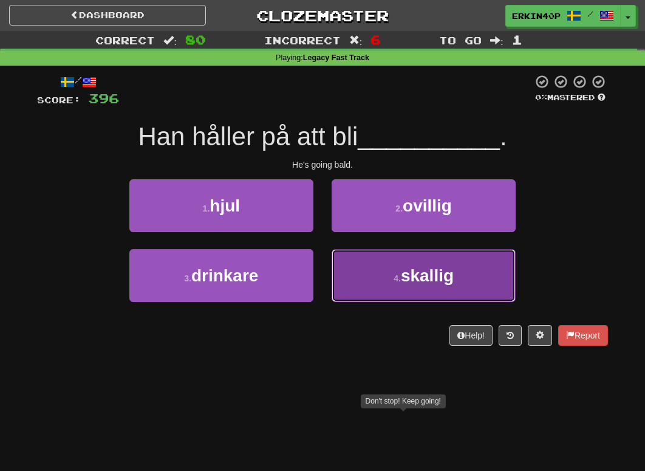
click at [396, 290] on button "4 . skallig" at bounding box center [424, 275] width 184 height 53
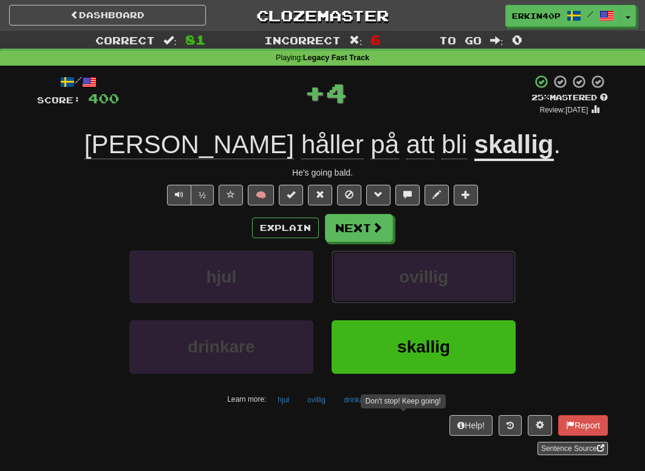
click at [396, 290] on button "ovillig" at bounding box center [424, 276] width 184 height 53
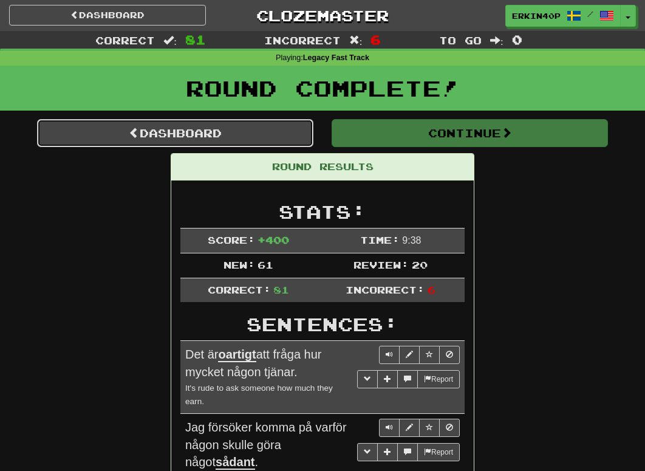
click at [272, 135] on link "Dashboard" at bounding box center [175, 133] width 276 height 28
